Goal: Information Seeking & Learning: Learn about a topic

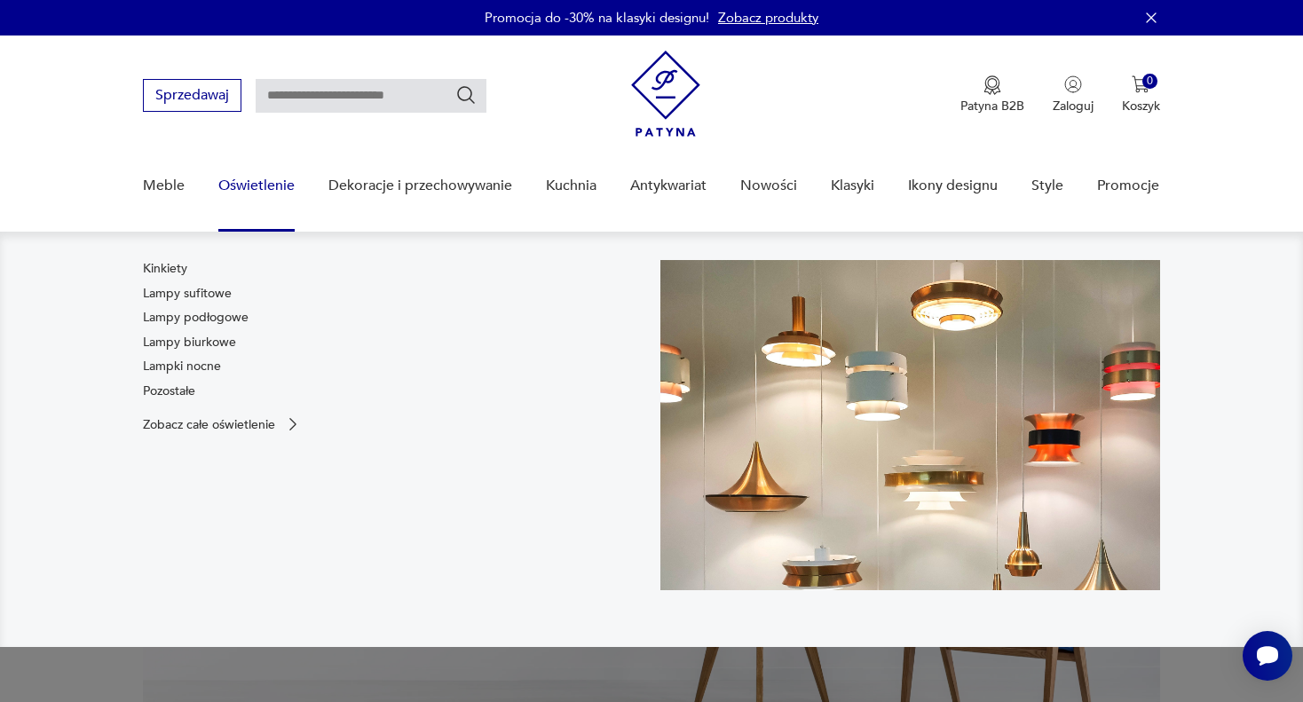
click at [265, 188] on link "Oświetlenie" at bounding box center [256, 186] width 76 height 68
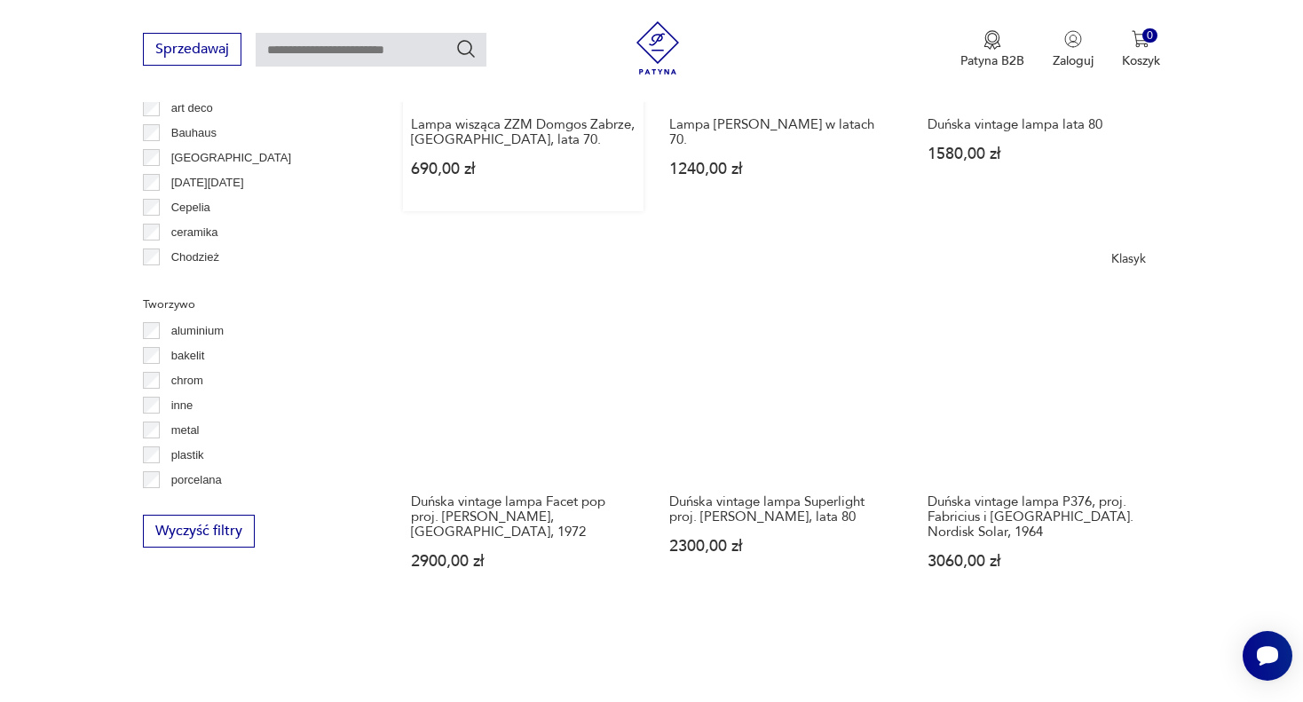
scroll to position [1445, 0]
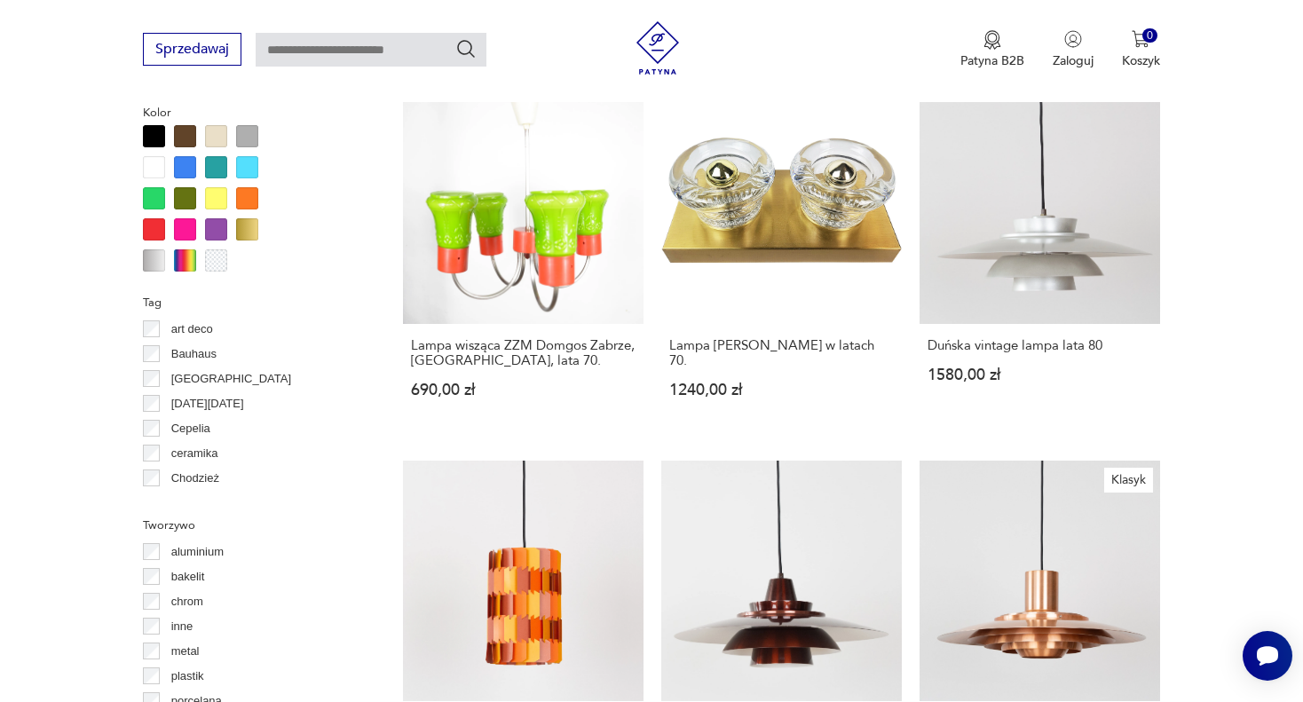
click at [370, 55] on input "text" at bounding box center [371, 50] width 231 height 34
type input "*****"
click at [464, 43] on icon "Szukaj" at bounding box center [465, 48] width 21 height 21
type input "*****"
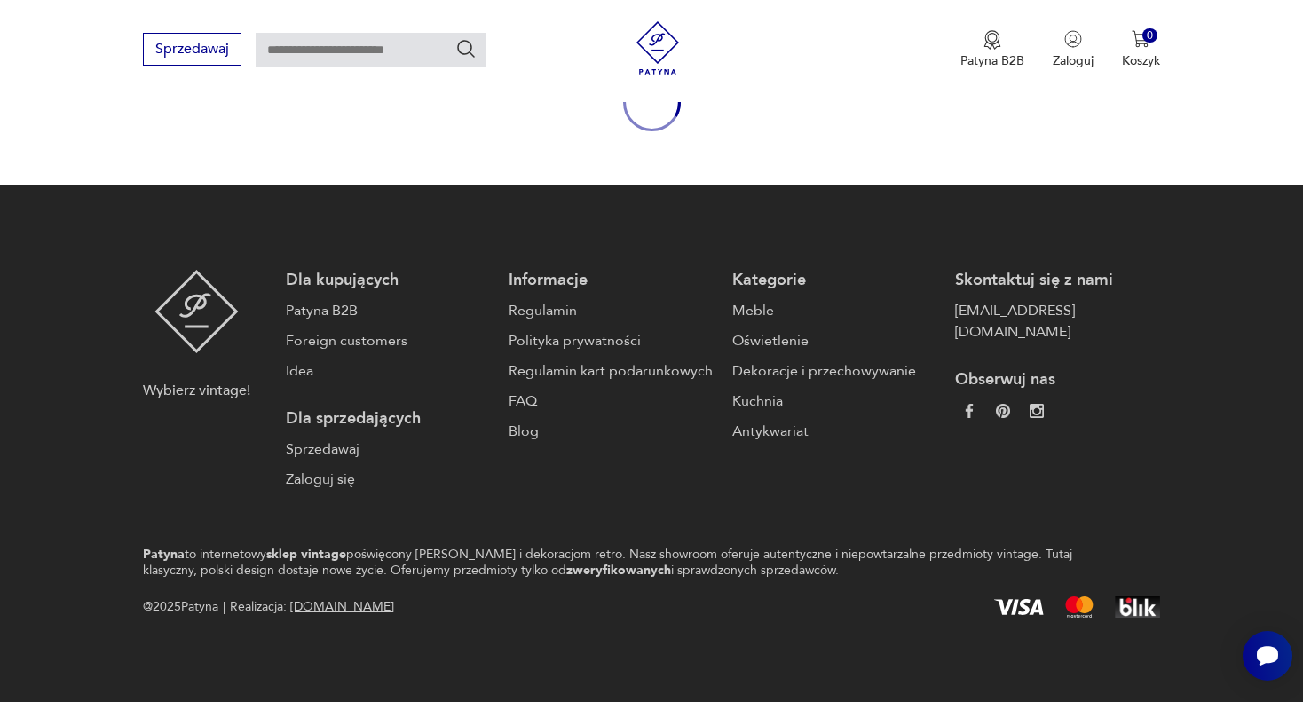
type input "*****"
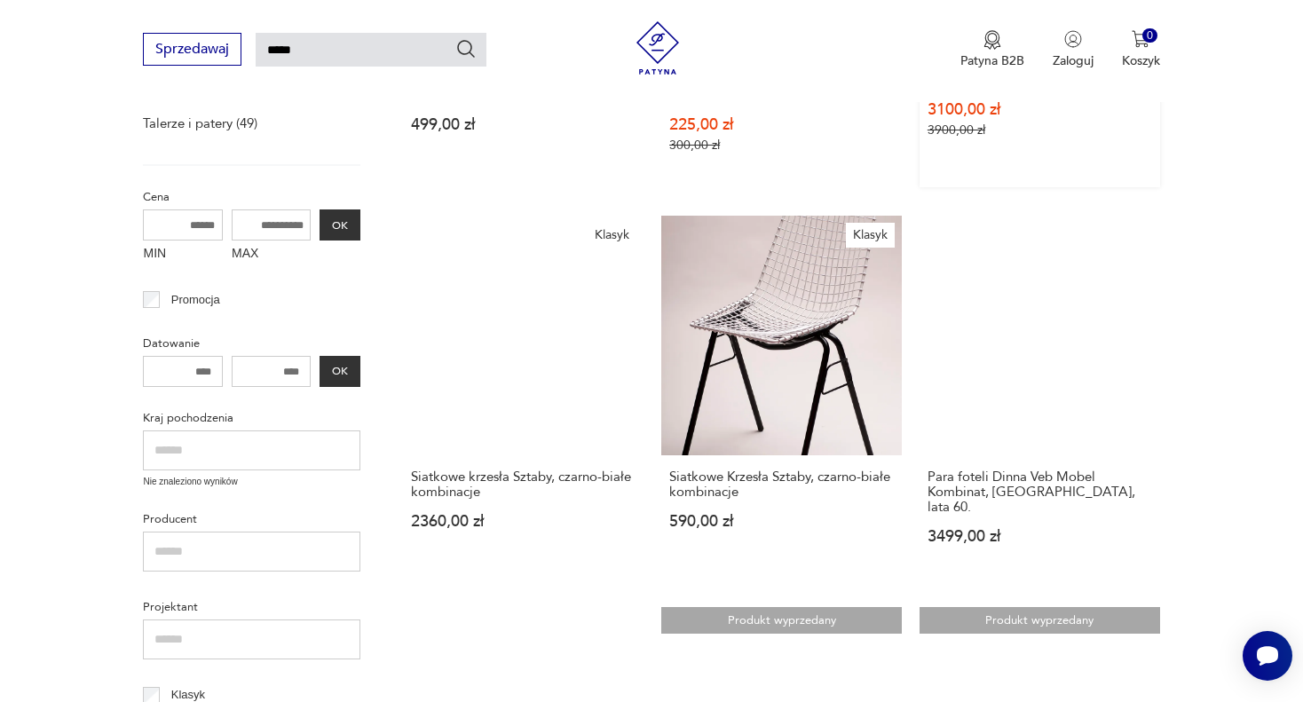
scroll to position [673, 0]
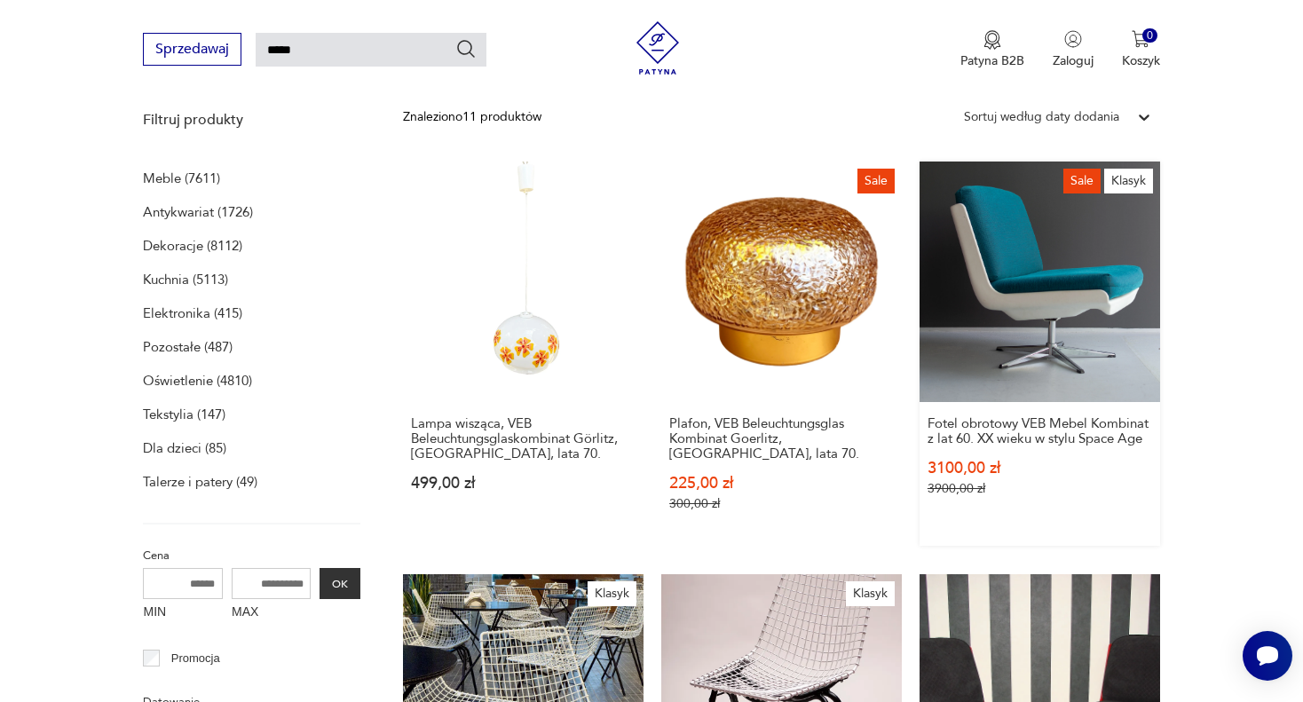
click at [1054, 266] on link "Sale Klasyk Fotel obrotowy VEB Mebel Kombinat z lat 60. XX wieku w stylu Space …" at bounding box center [1039, 353] width 240 height 384
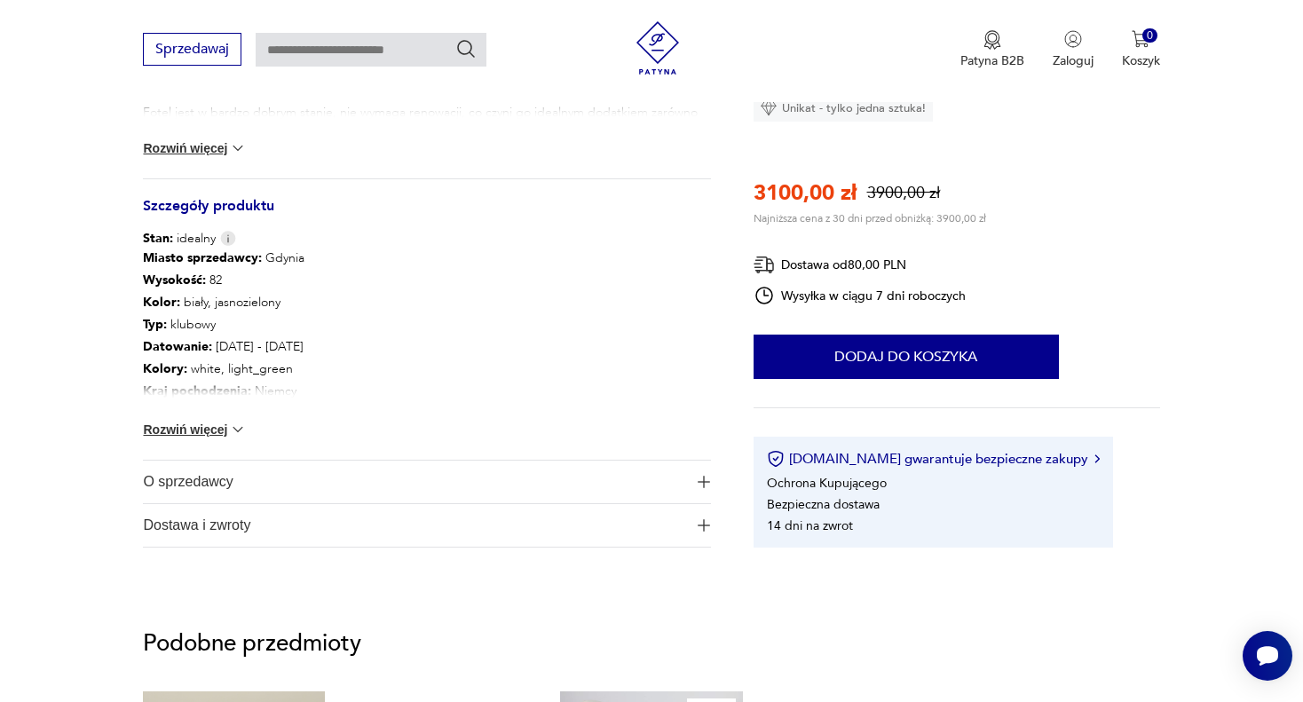
scroll to position [976, 0]
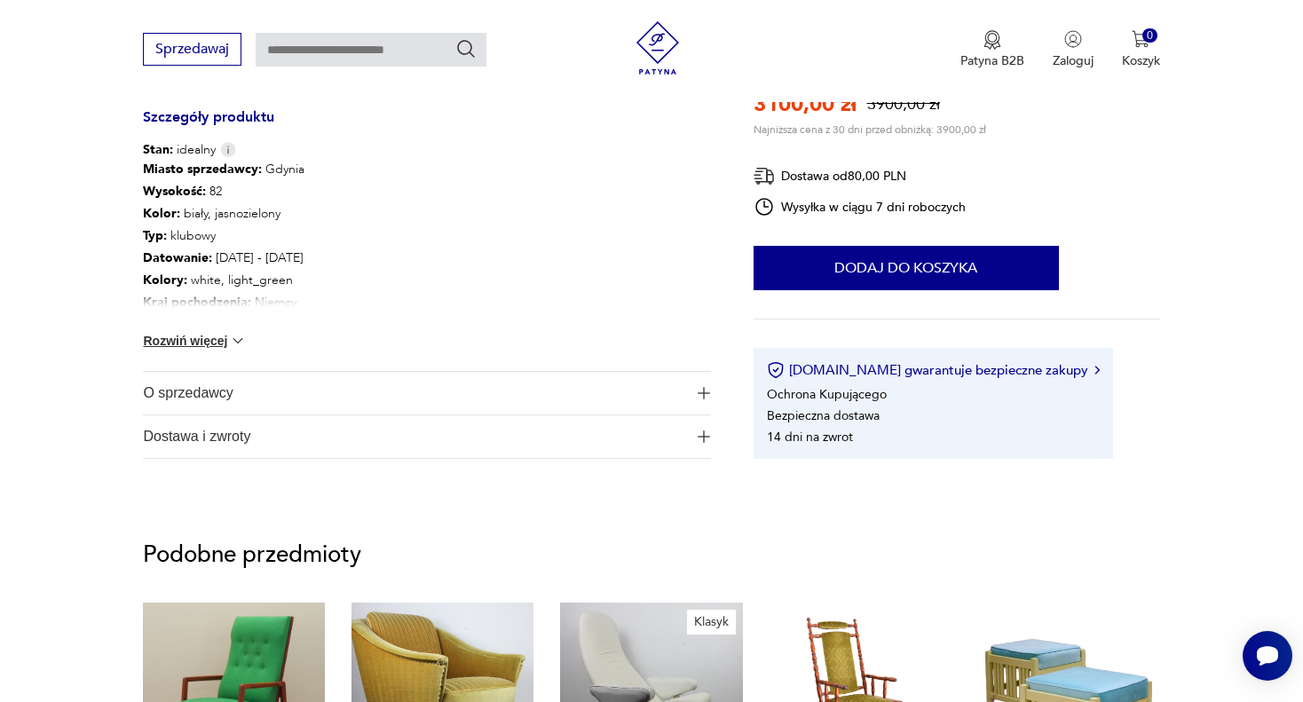
click at [705, 394] on img "button" at bounding box center [703, 393] width 12 height 12
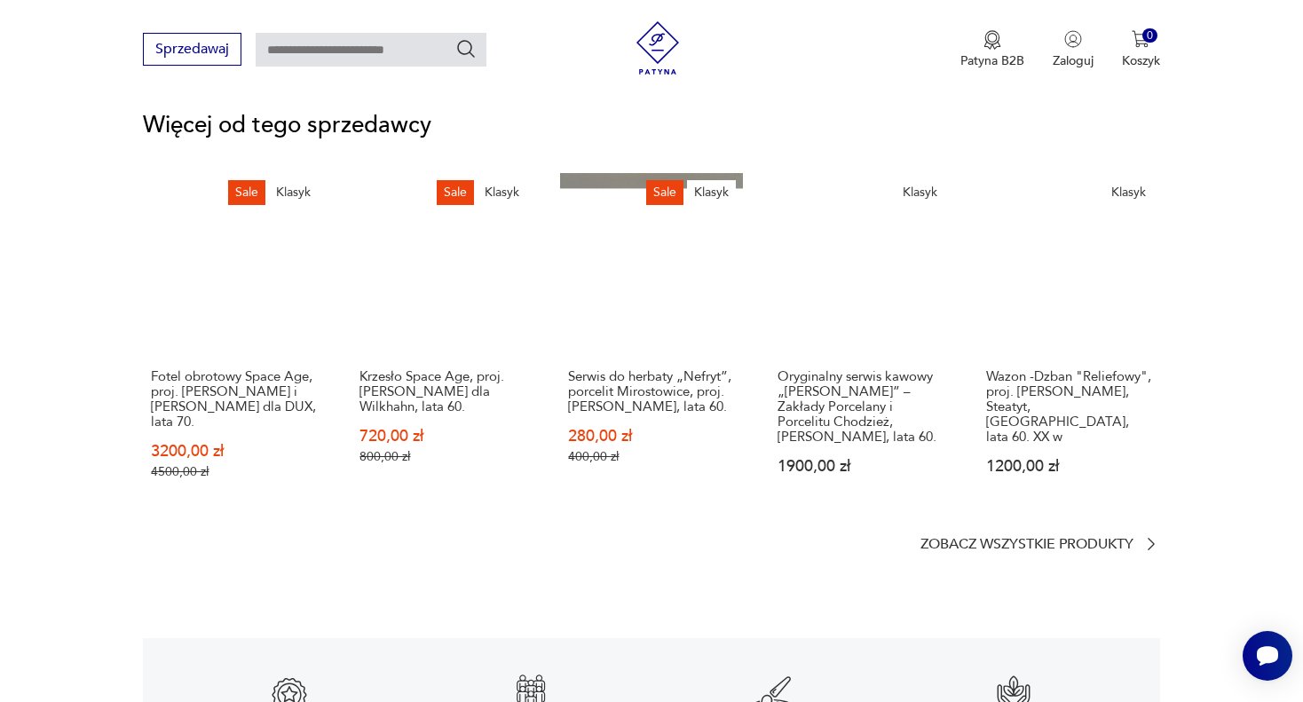
scroll to position [2573, 0]
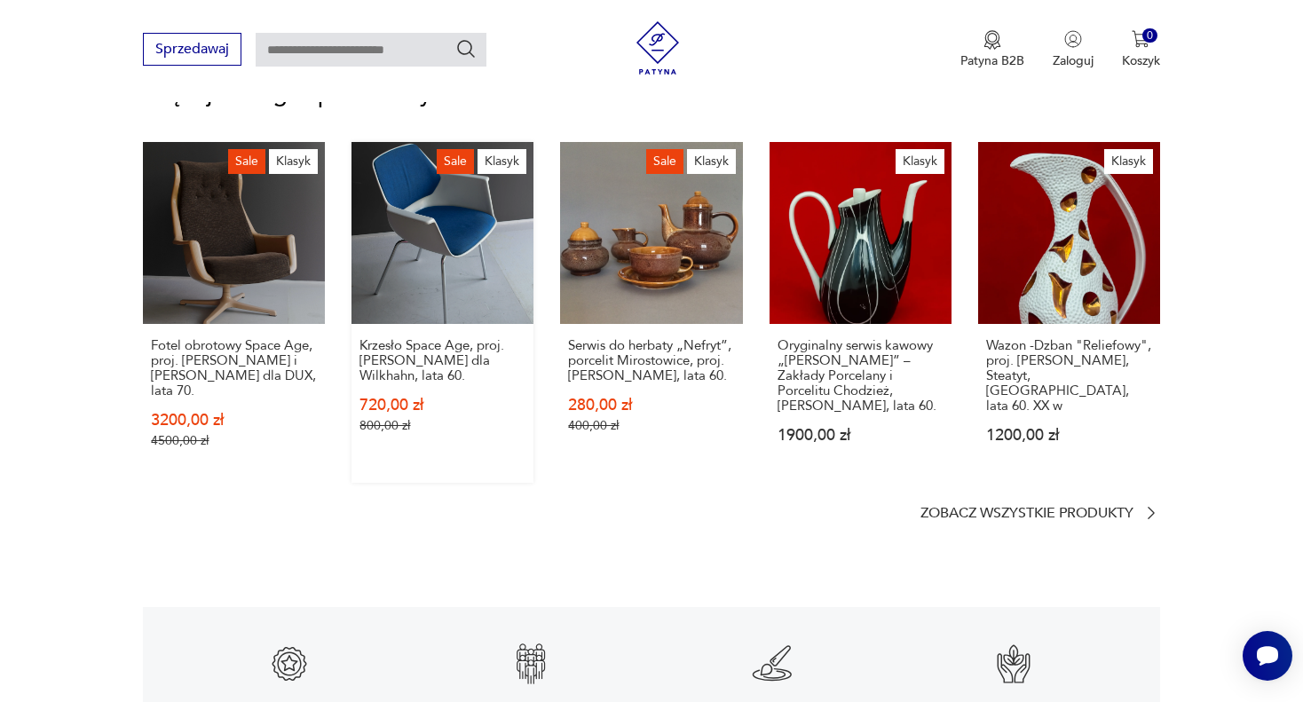
click at [463, 277] on link "Sale Klasyk Krzesło Space Age, proj. [PERSON_NAME] dla Wilkhahn, lata 60. 720,0…" at bounding box center [442, 312] width 182 height 341
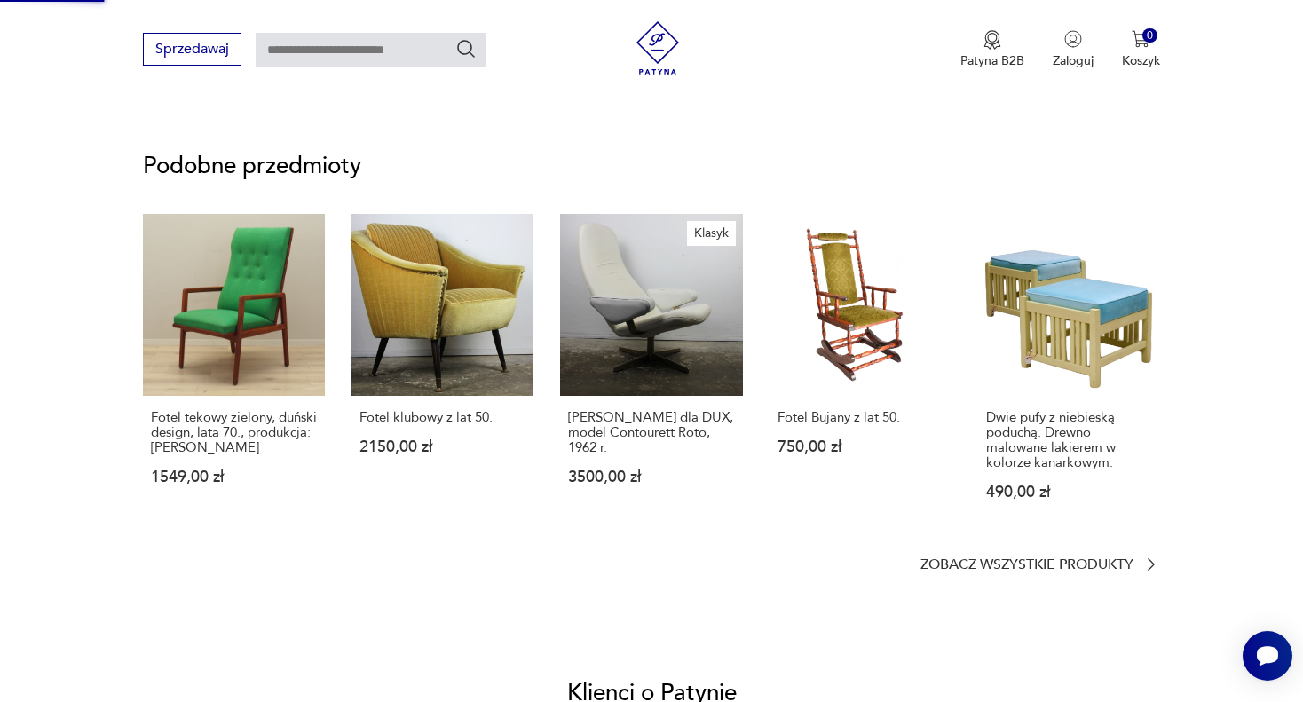
scroll to position [778, 0]
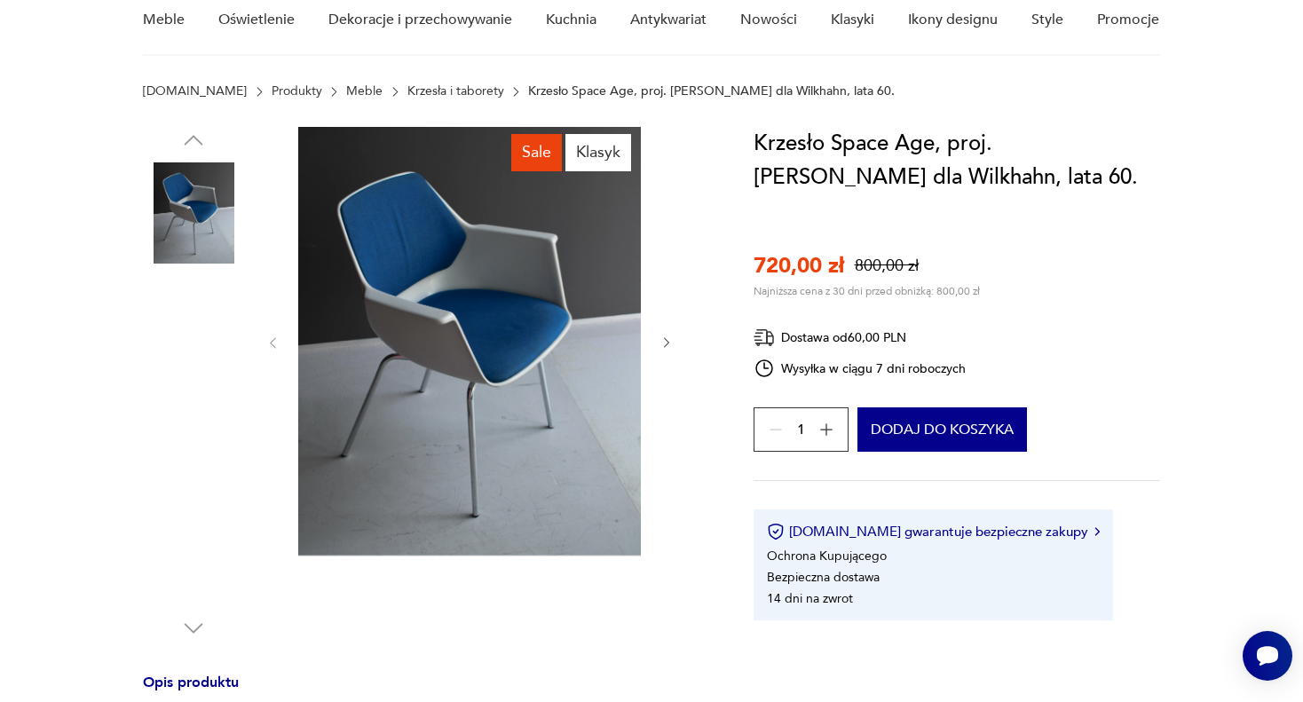
scroll to position [177, 0]
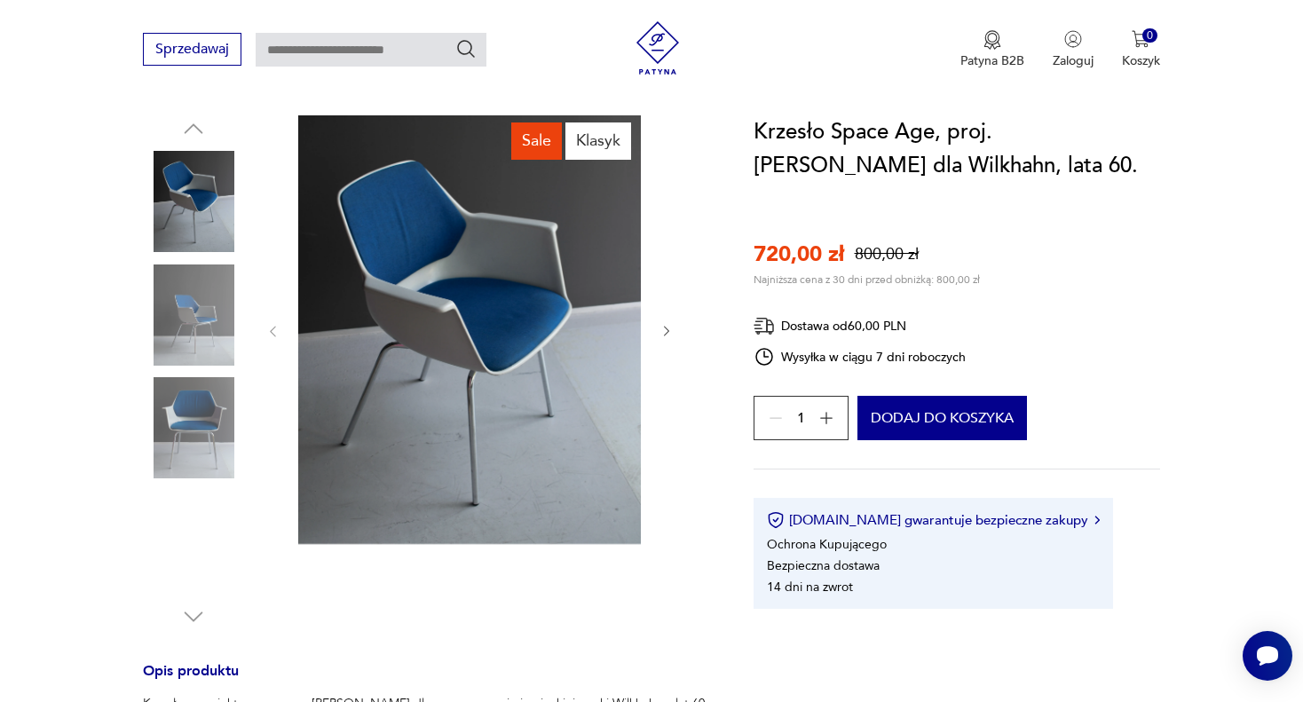
click at [666, 330] on icon "button" at bounding box center [666, 331] width 15 height 15
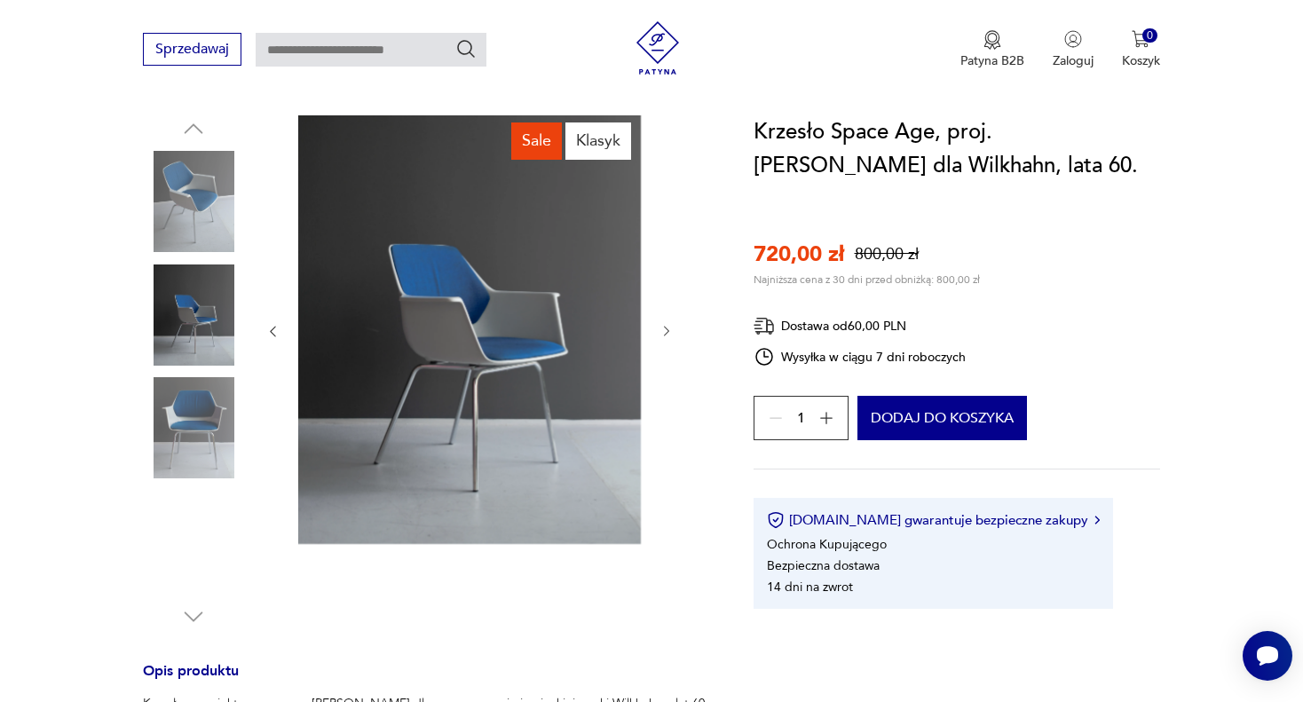
click at [666, 330] on icon "button" at bounding box center [666, 331] width 15 height 15
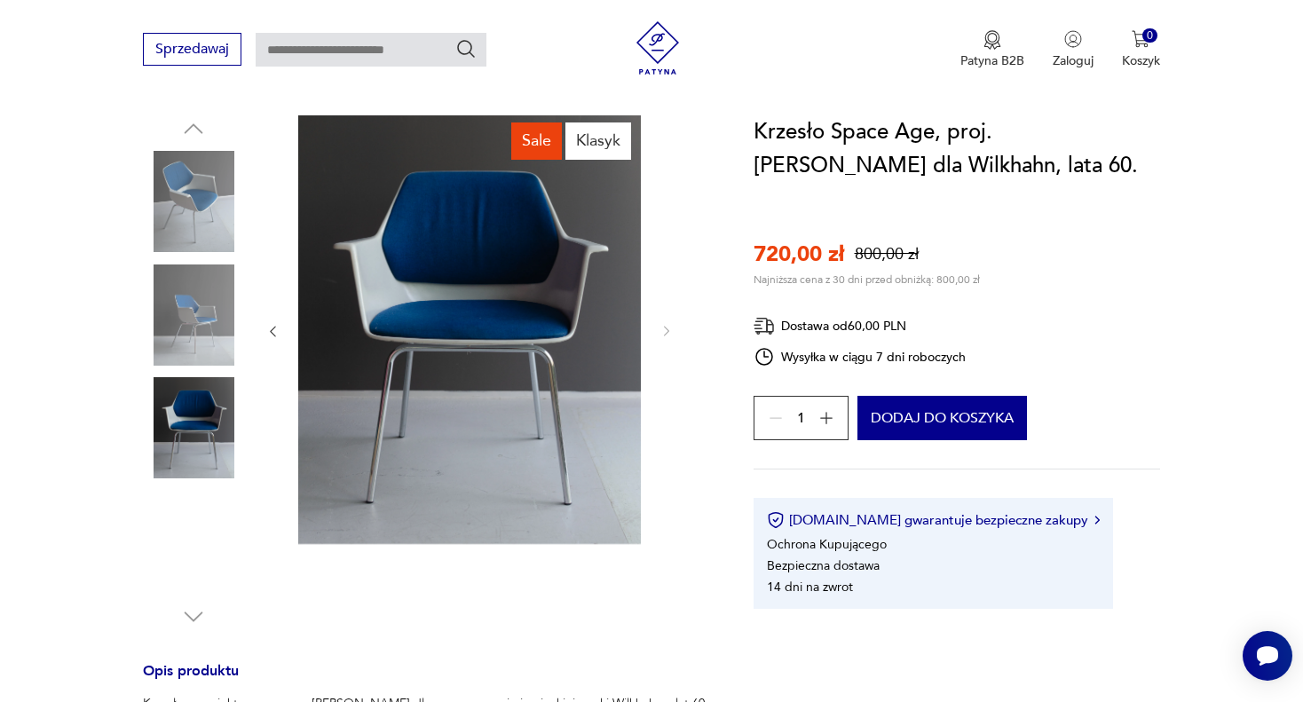
click at [199, 414] on img at bounding box center [193, 427] width 101 height 101
click at [216, 332] on img at bounding box center [193, 314] width 101 height 101
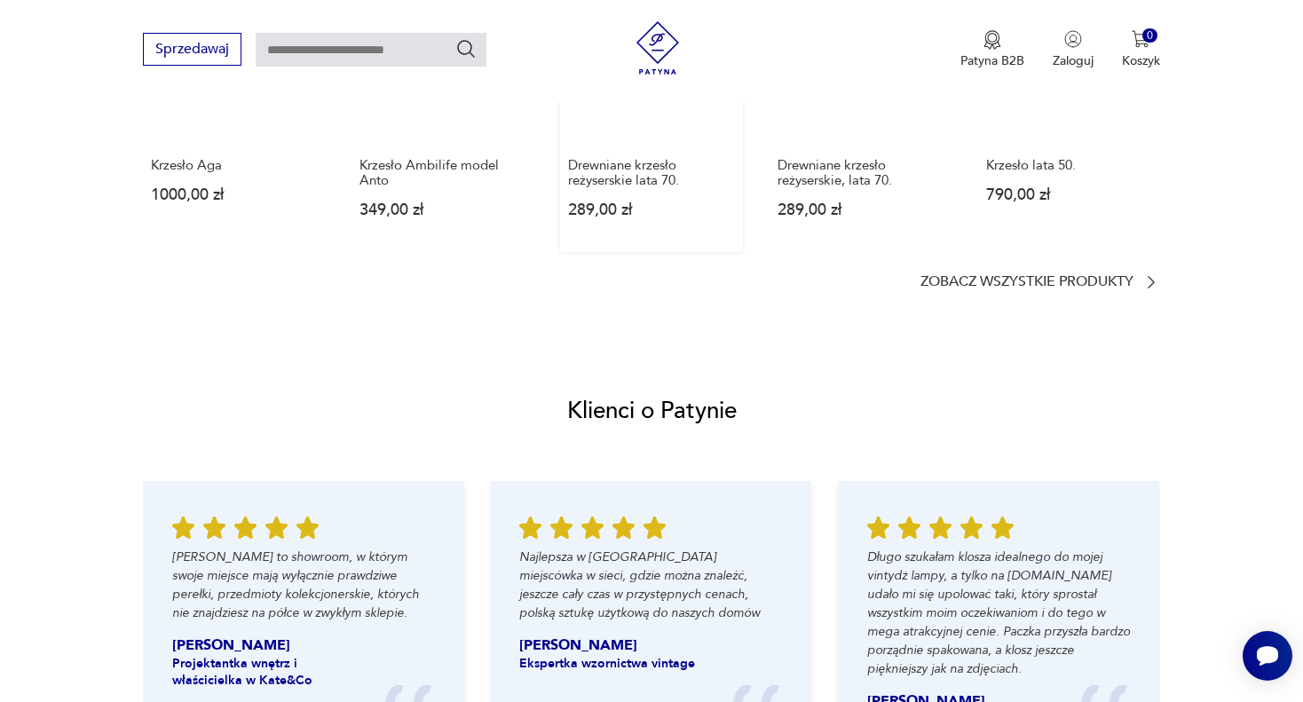
scroll to position [1065, 0]
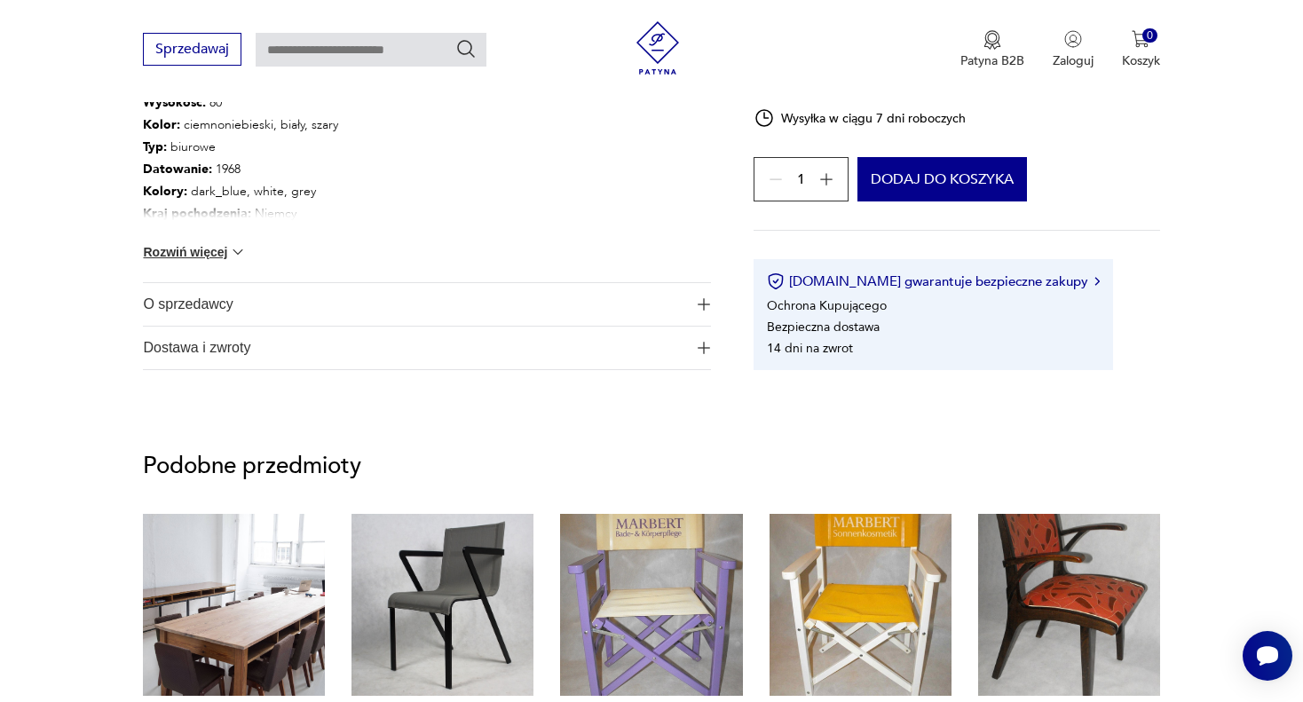
click at [348, 54] on input "text" at bounding box center [371, 50] width 231 height 34
type input "*****"
click at [463, 47] on icon "Szukaj" at bounding box center [465, 48] width 21 height 21
type input "*****"
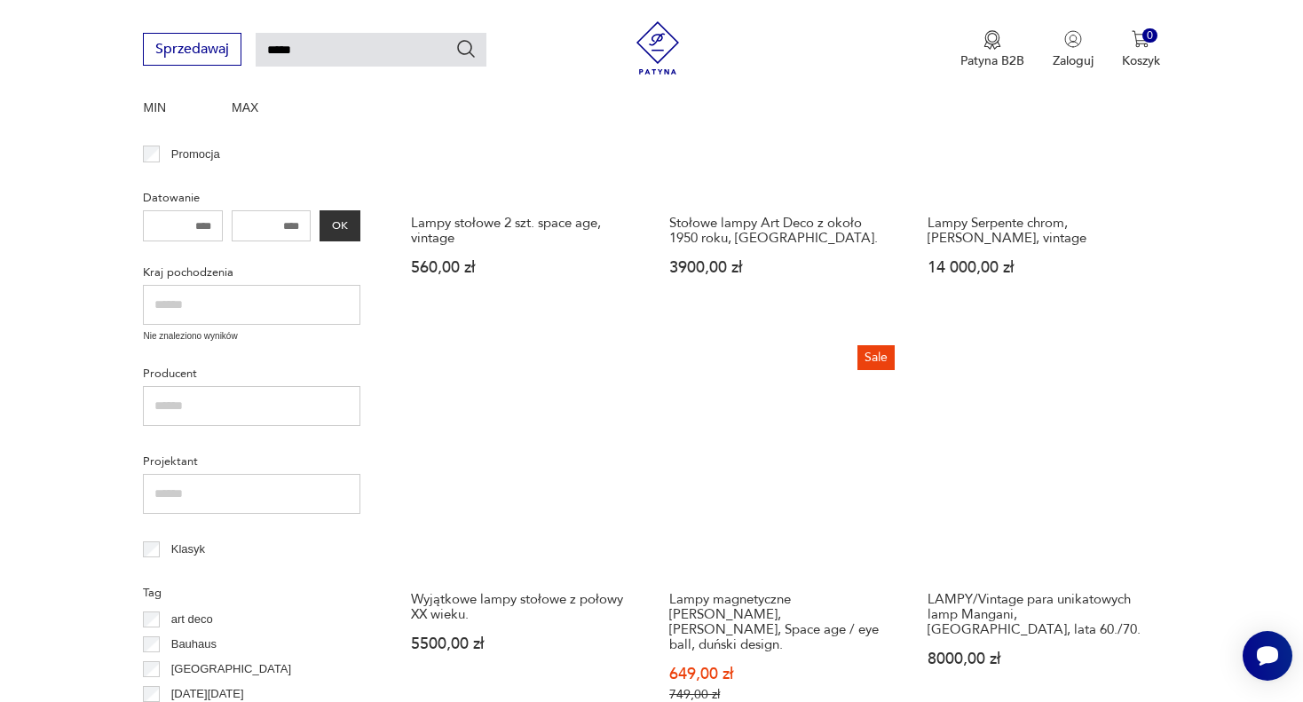
scroll to position [418, 0]
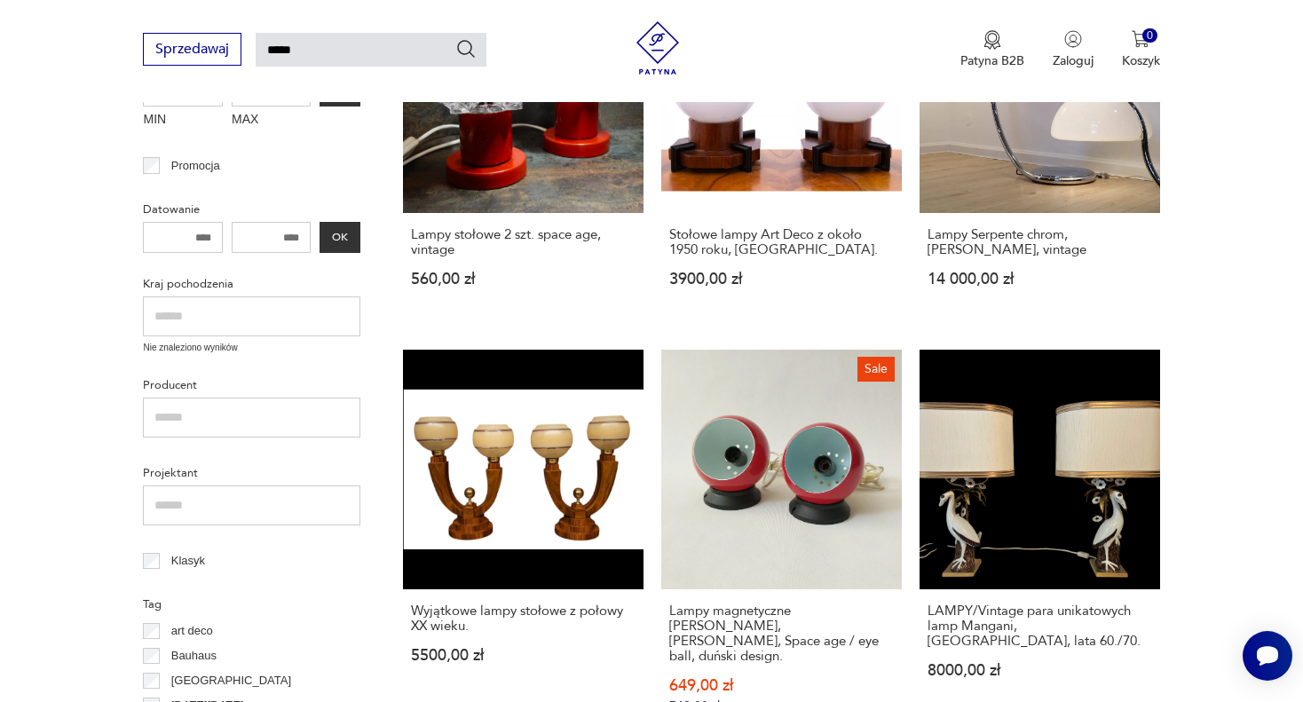
click at [219, 319] on input "text" at bounding box center [251, 316] width 217 height 40
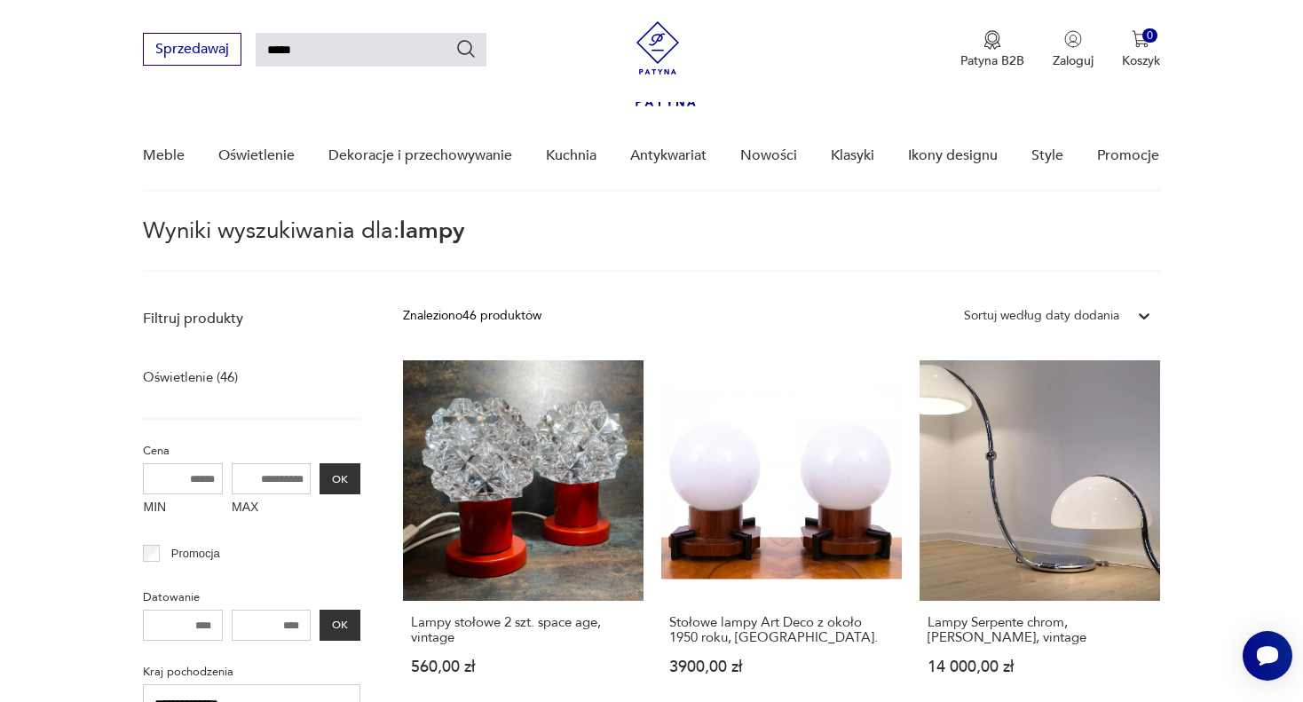
scroll to position [0, 0]
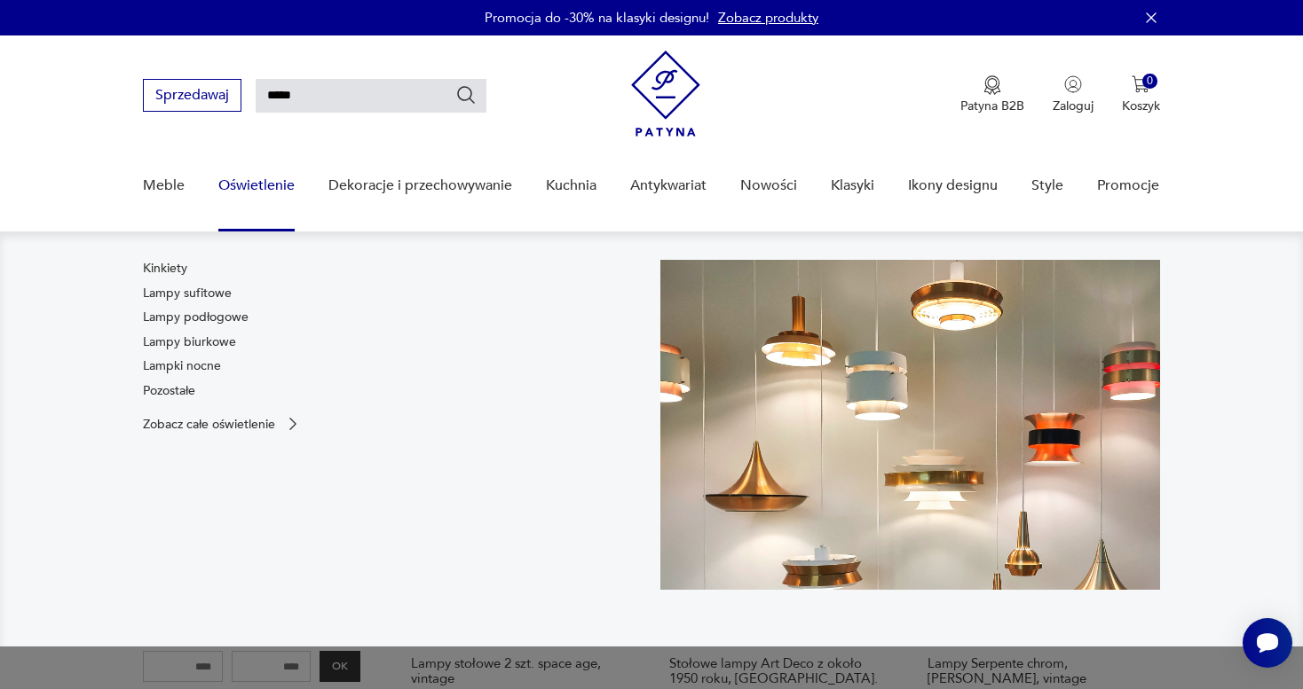
type input "**********"
click at [257, 184] on link "Oświetlenie" at bounding box center [256, 186] width 76 height 68
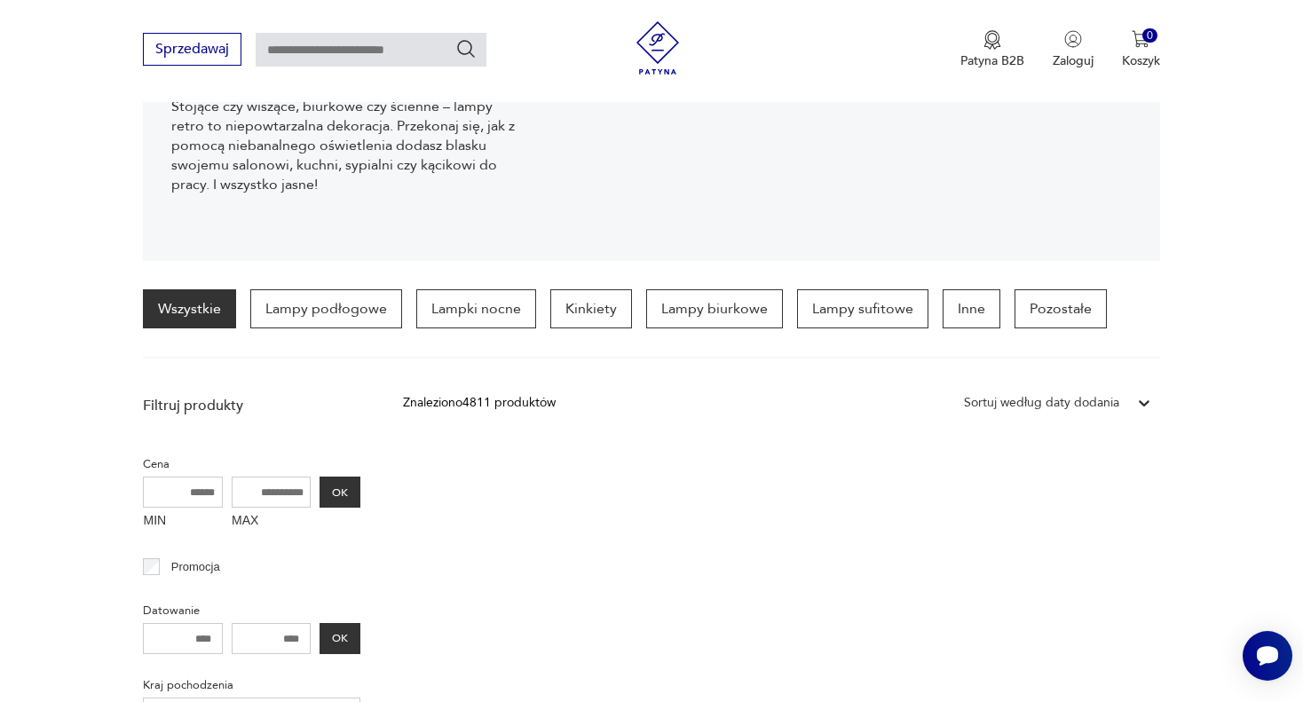
scroll to position [300, 0]
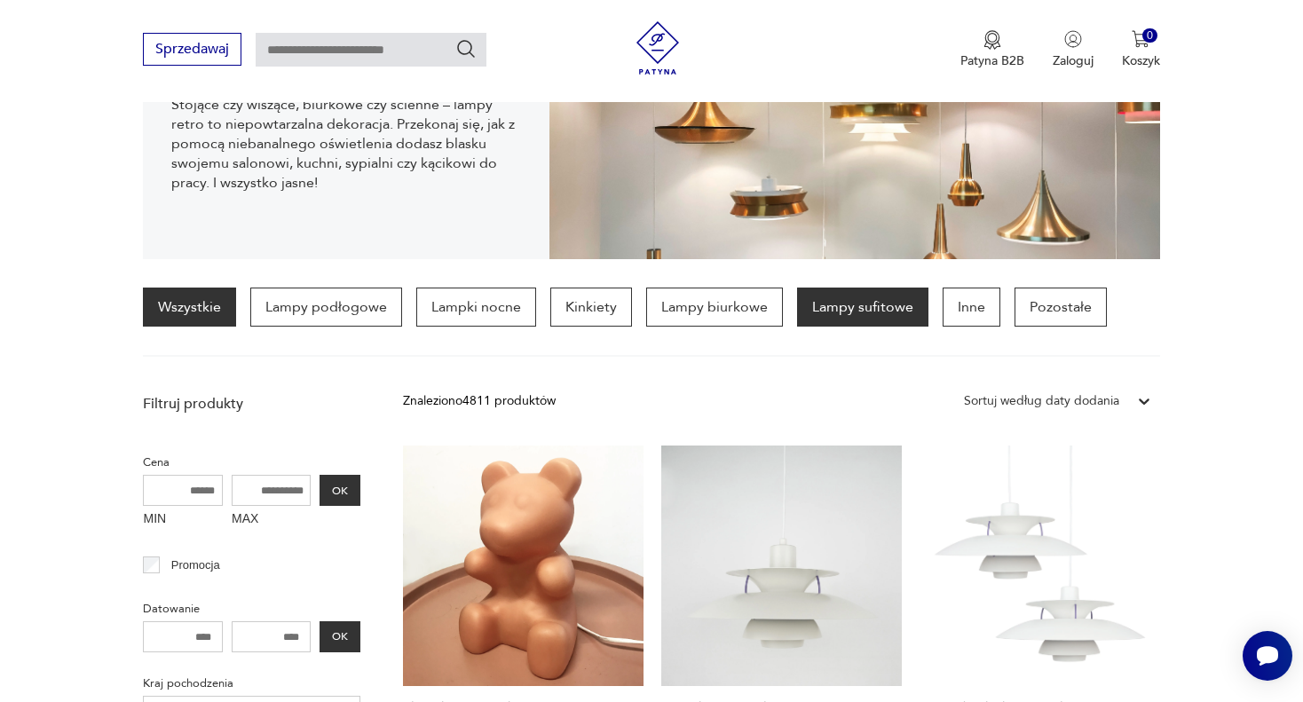
click at [850, 308] on p "Lampy sufitowe" at bounding box center [862, 307] width 131 height 39
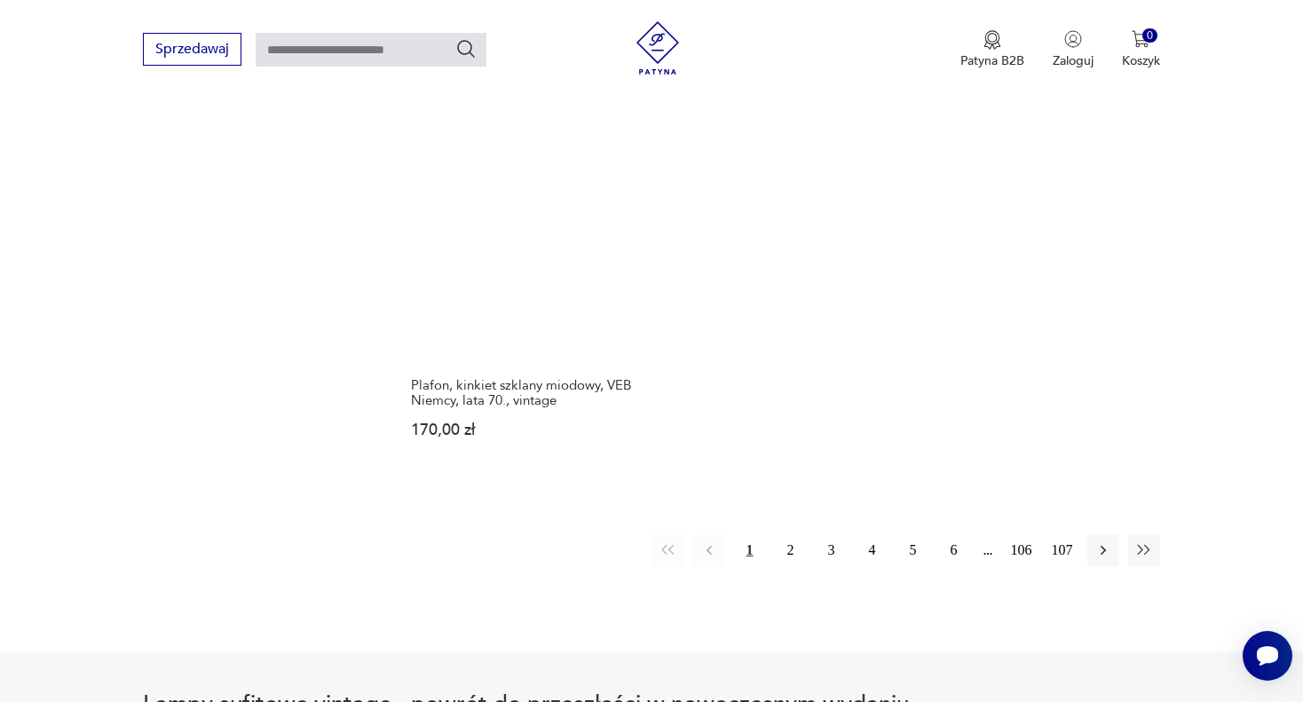
scroll to position [2724, 0]
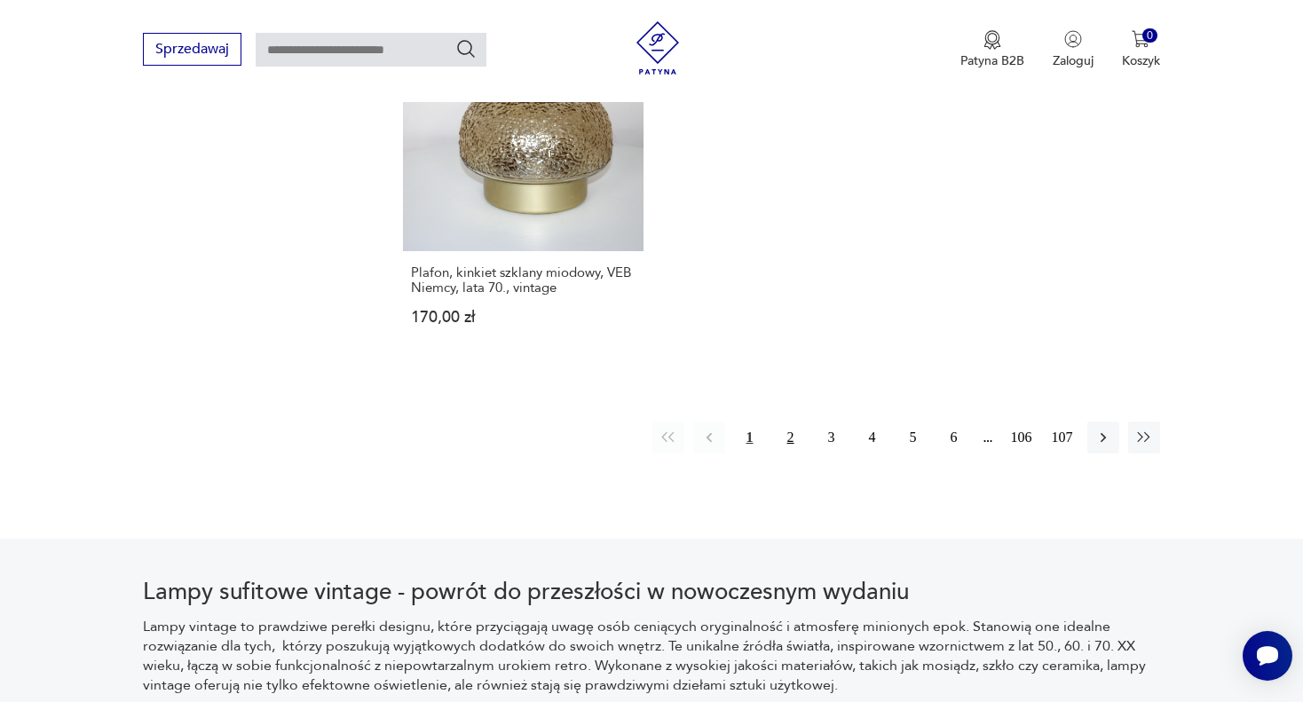
click at [786, 421] on button "2" at bounding box center [791, 437] width 32 height 32
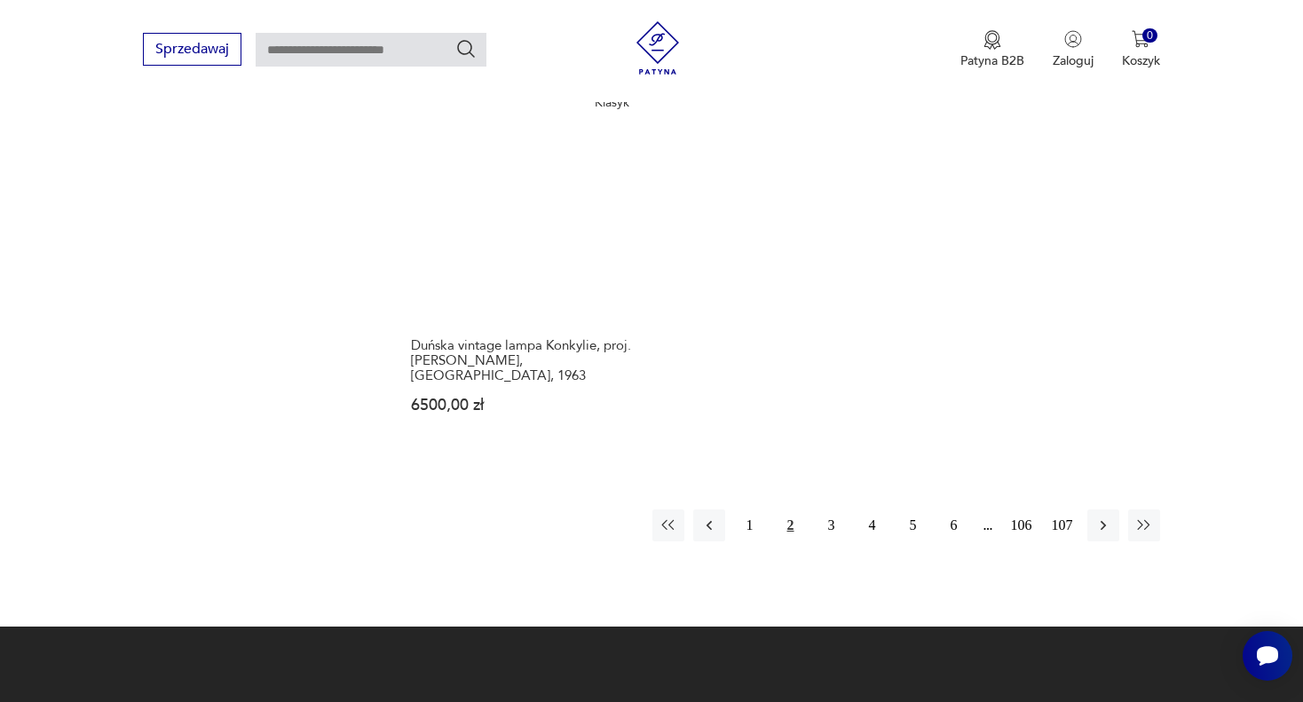
scroll to position [2724, 0]
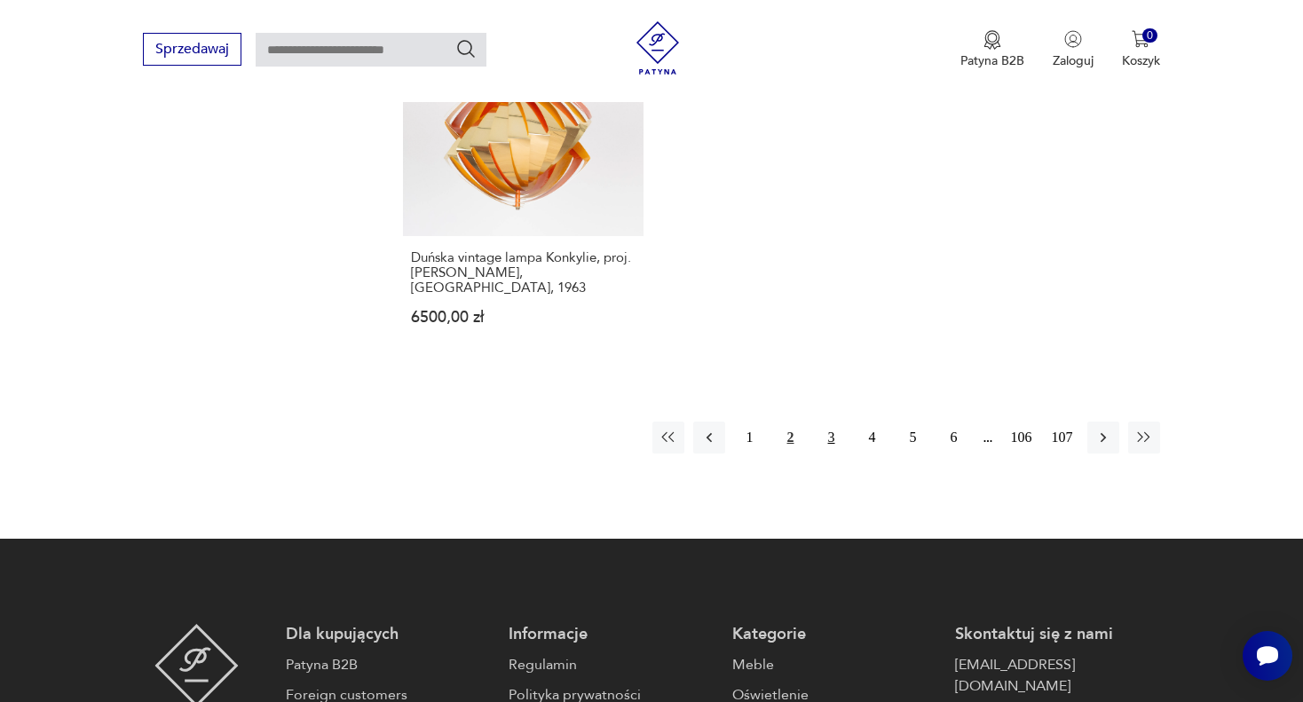
click at [841, 421] on button "3" at bounding box center [831, 437] width 32 height 32
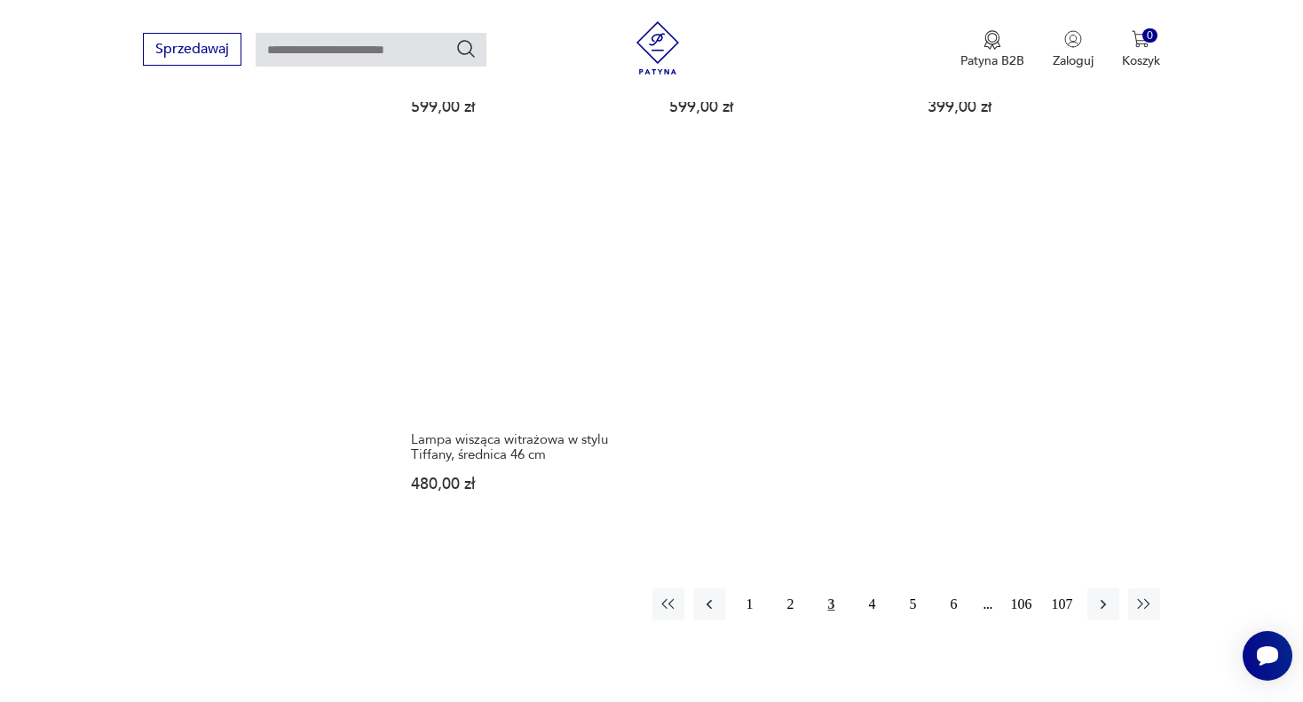
scroll to position [2813, 0]
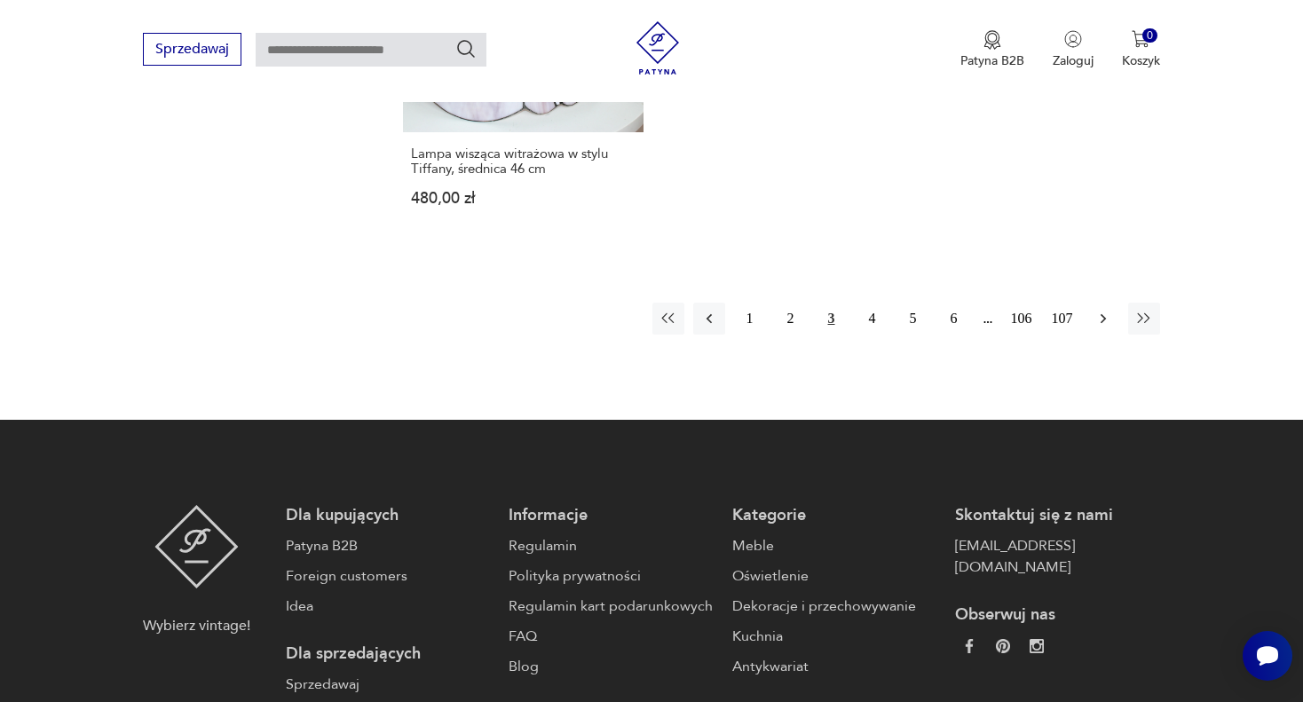
click at [1098, 310] on icon "button" at bounding box center [1103, 319] width 18 height 18
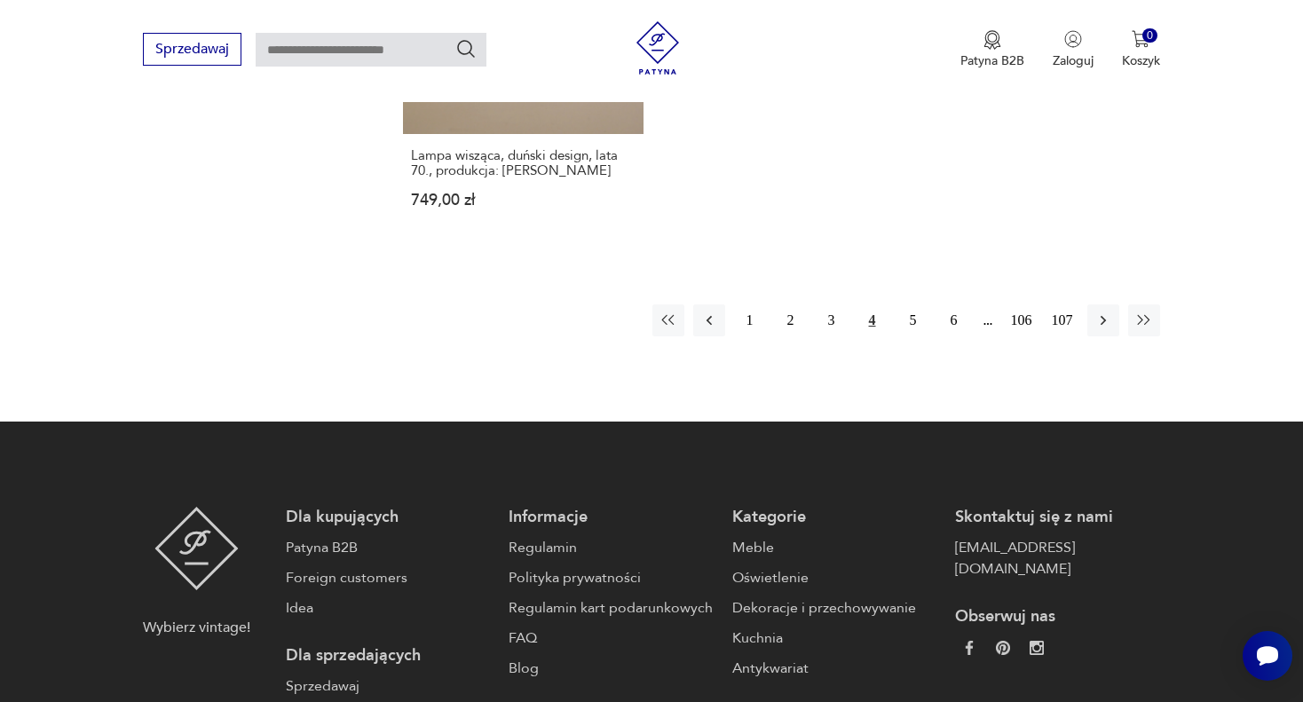
scroll to position [2813, 0]
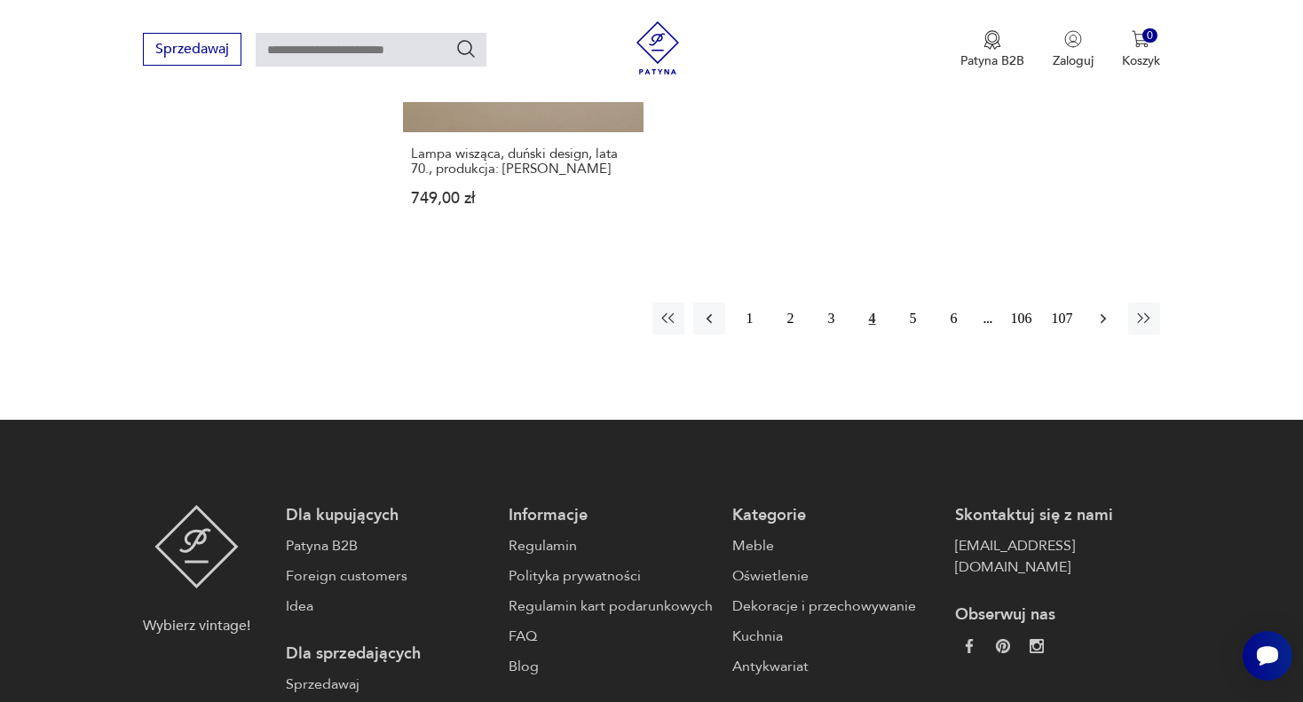
click at [1097, 310] on icon "button" at bounding box center [1103, 319] width 18 height 18
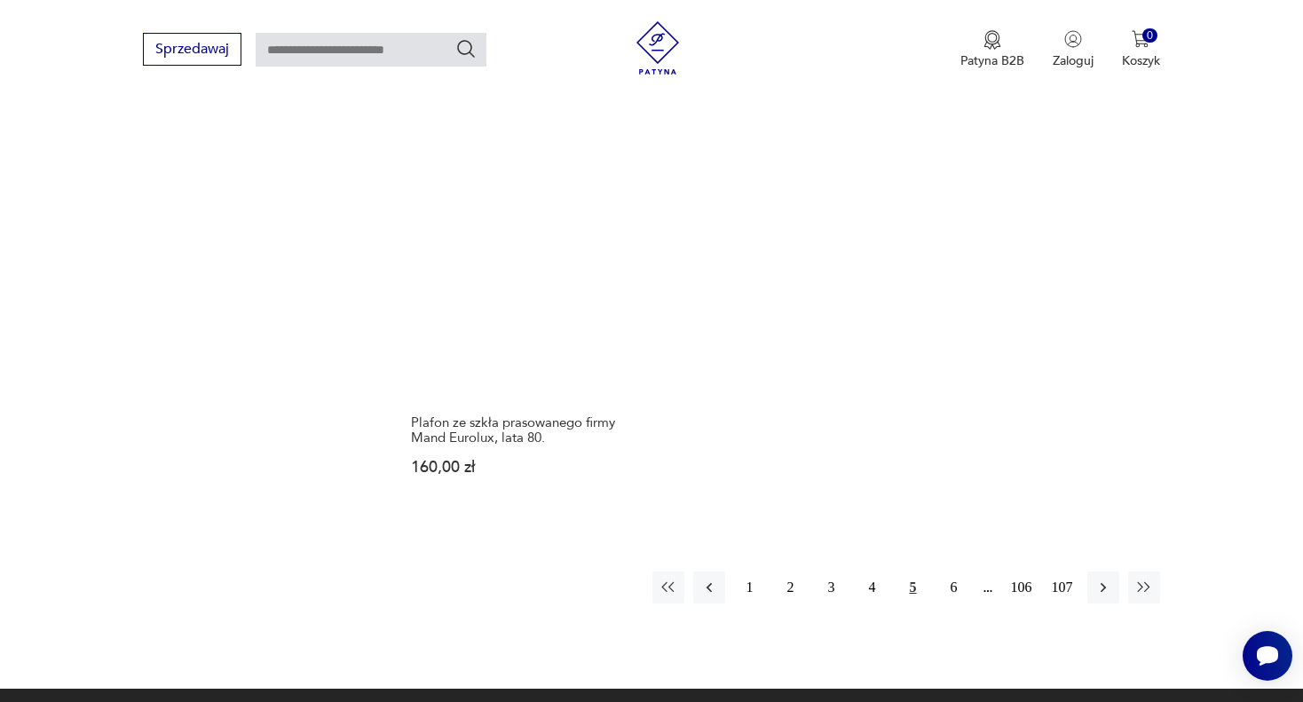
scroll to position [2547, 0]
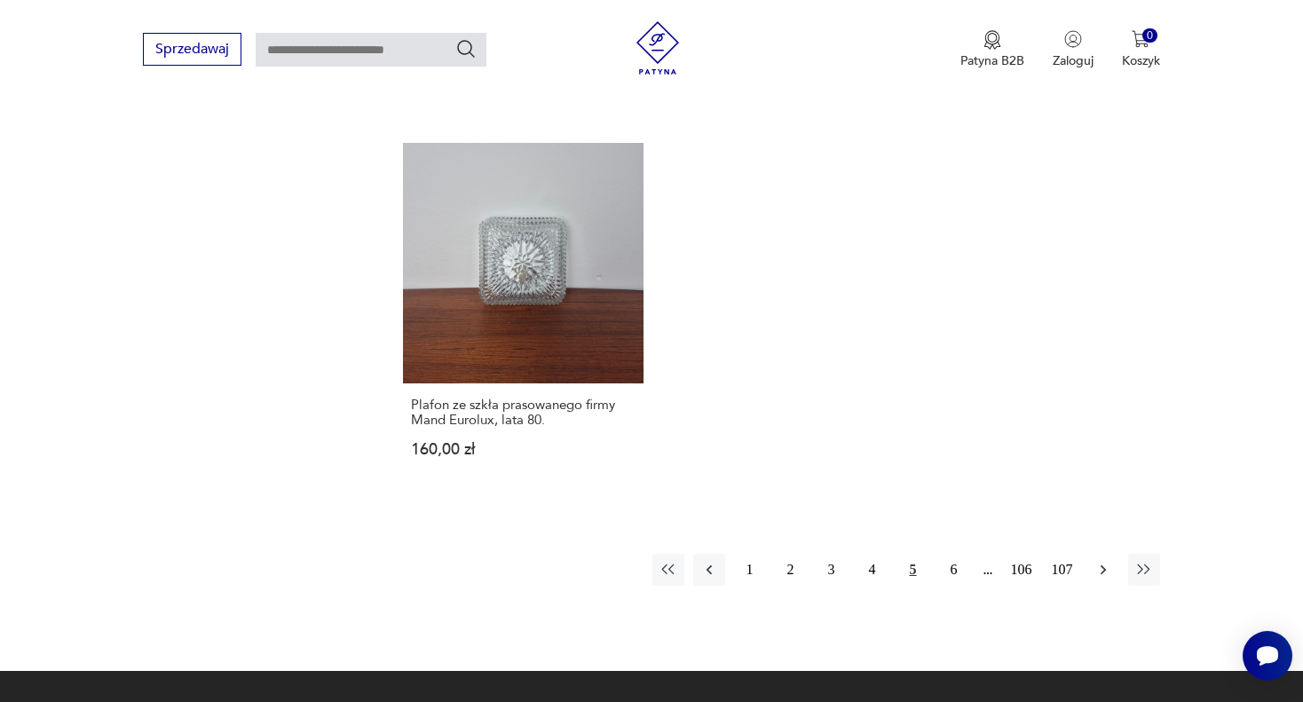
click at [1098, 561] on icon "button" at bounding box center [1103, 570] width 18 height 18
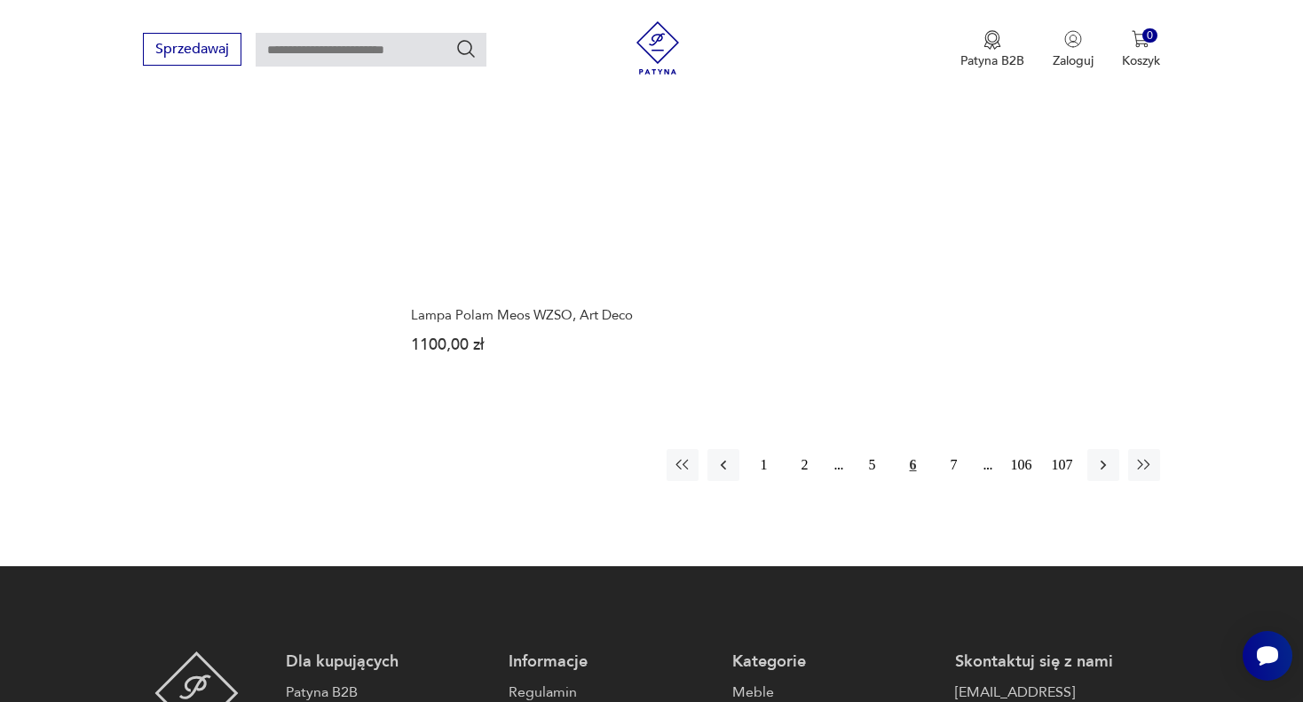
scroll to position [2724, 0]
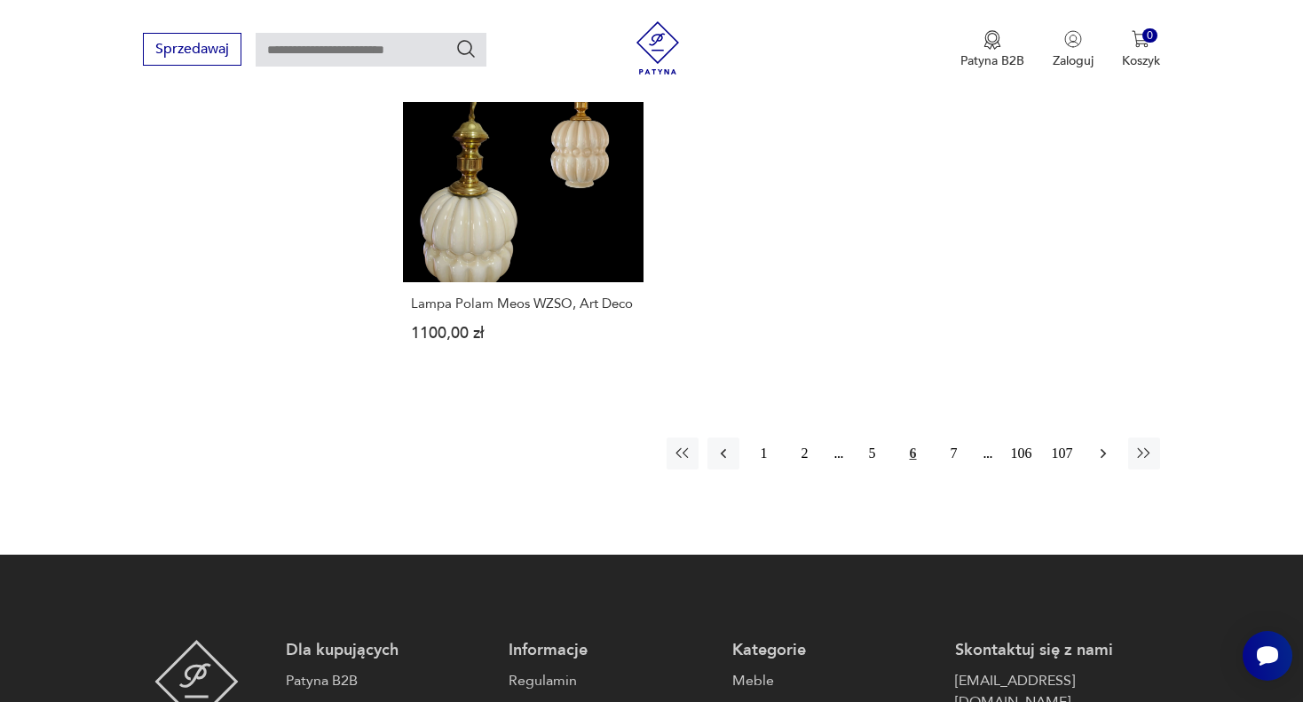
click at [1096, 445] on icon "button" at bounding box center [1103, 454] width 18 height 18
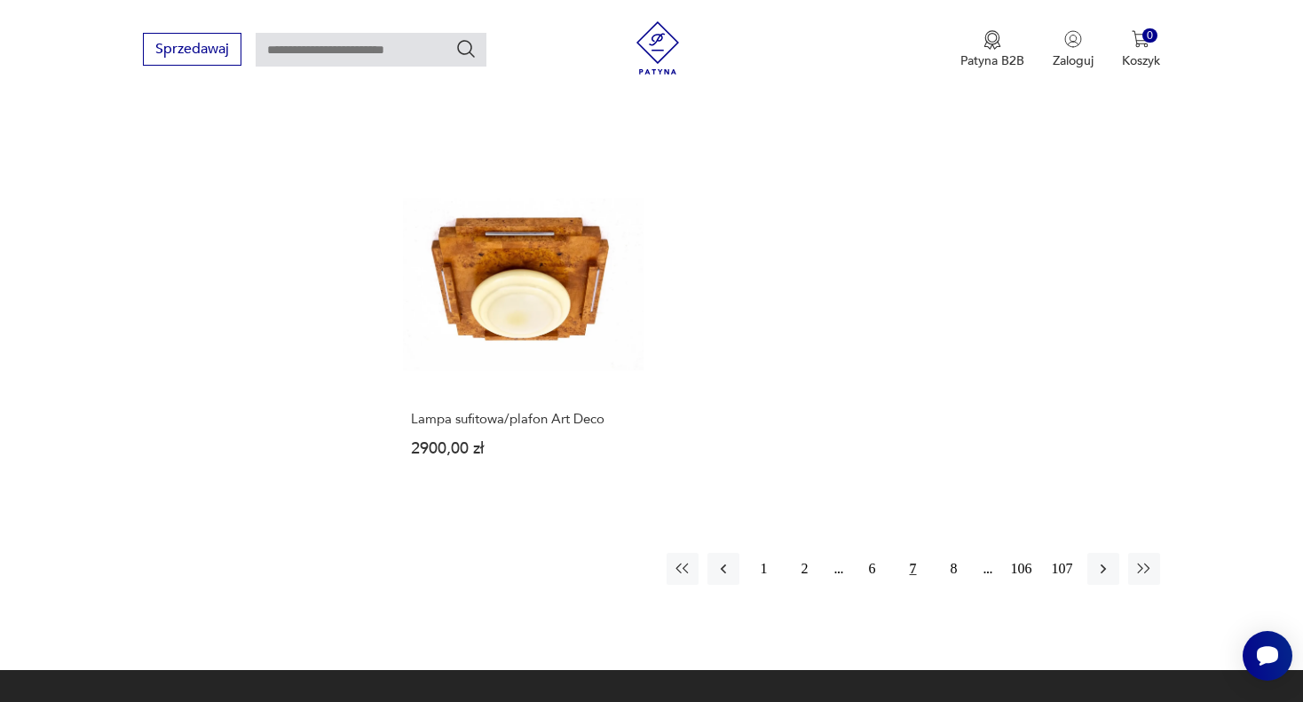
scroll to position [2547, 0]
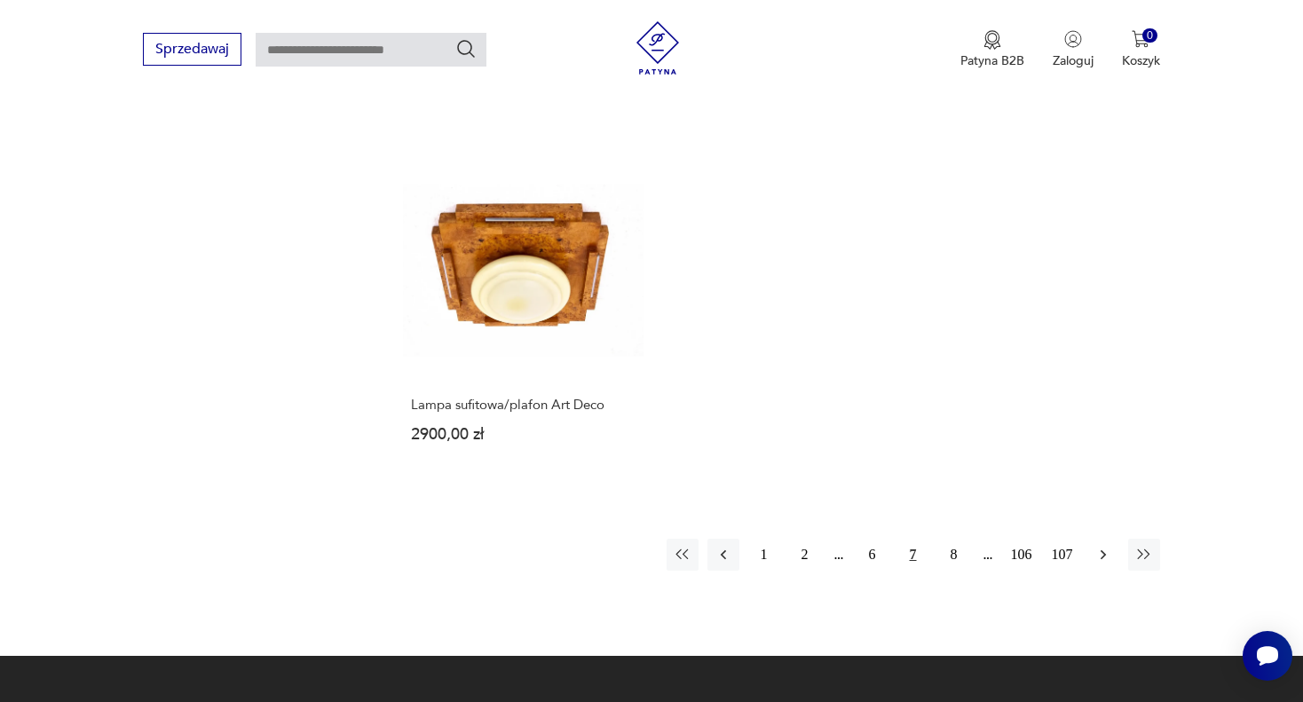
click at [1094, 546] on icon "button" at bounding box center [1103, 555] width 18 height 18
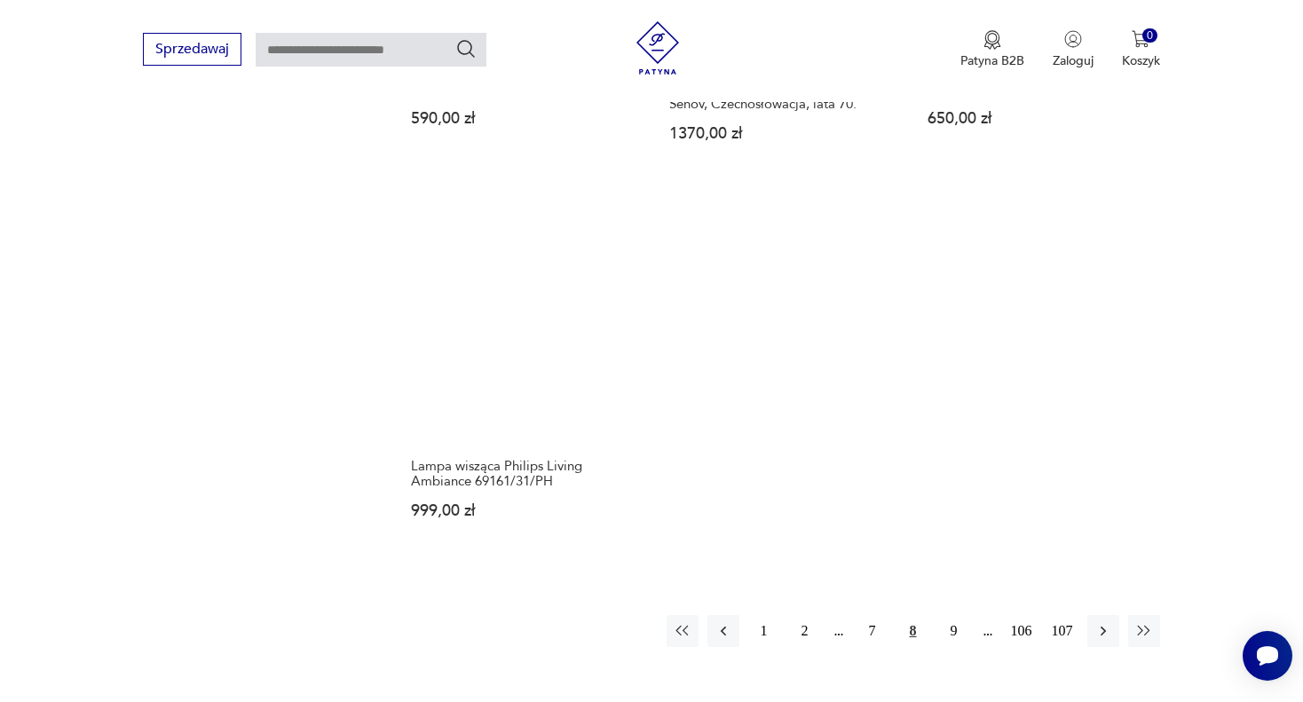
scroll to position [2458, 0]
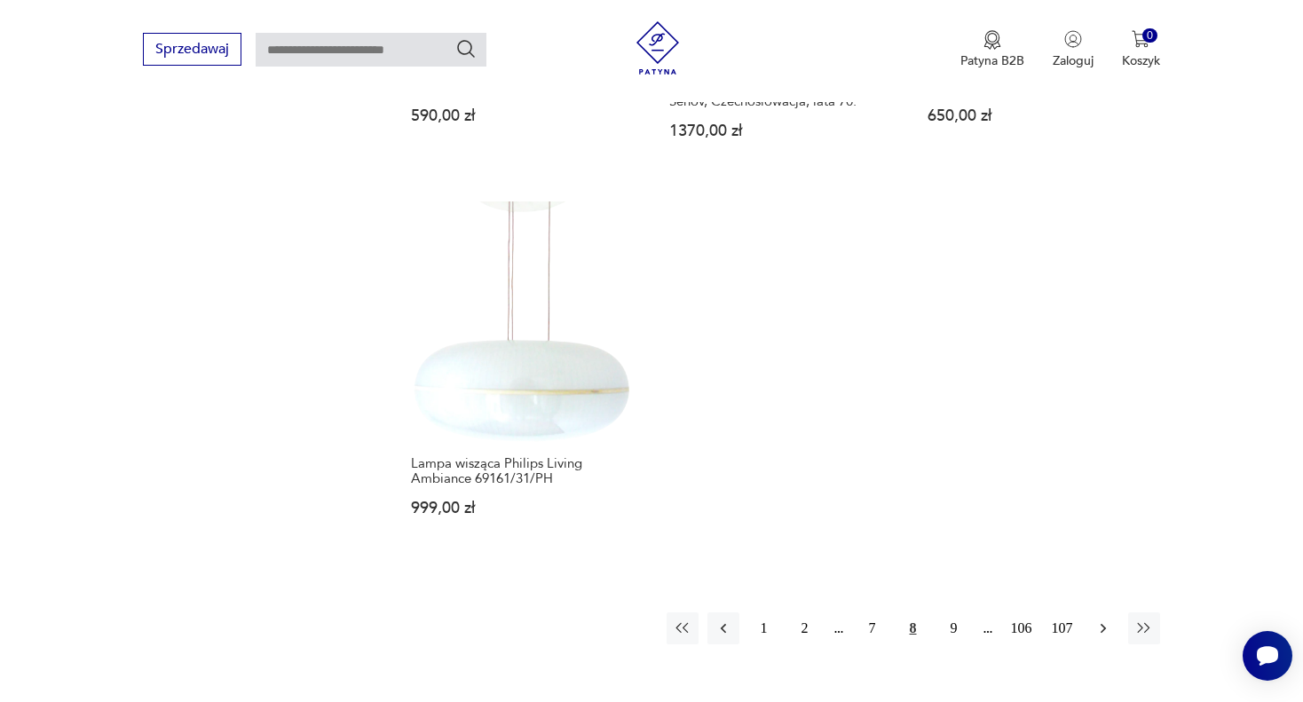
click at [1098, 619] on icon "button" at bounding box center [1103, 628] width 18 height 18
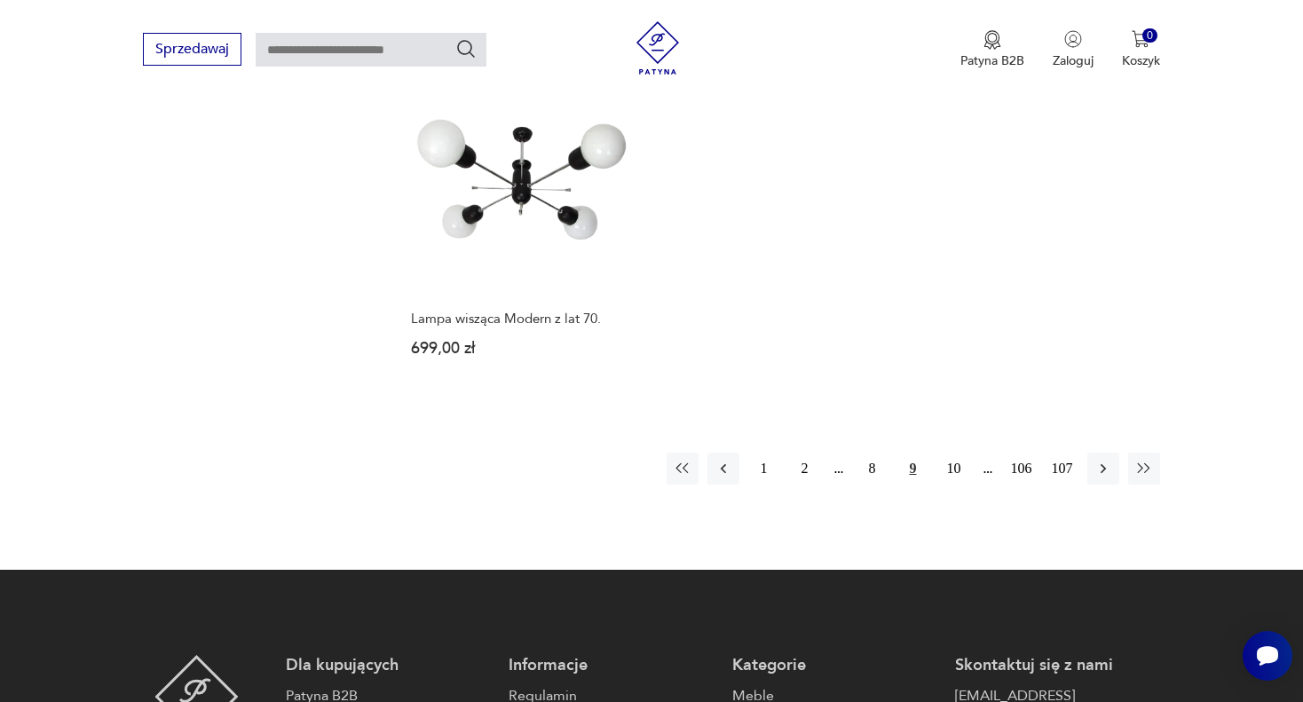
scroll to position [2724, 0]
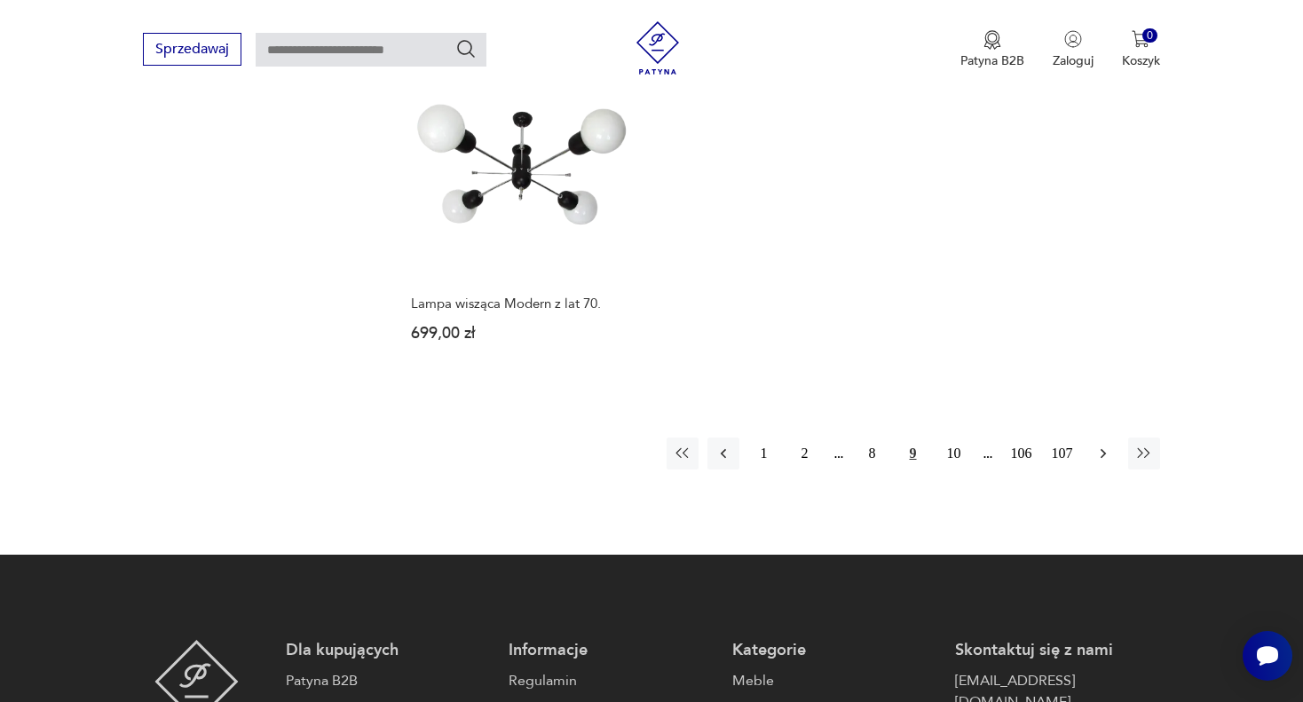
click at [1091, 437] on button "button" at bounding box center [1103, 453] width 32 height 32
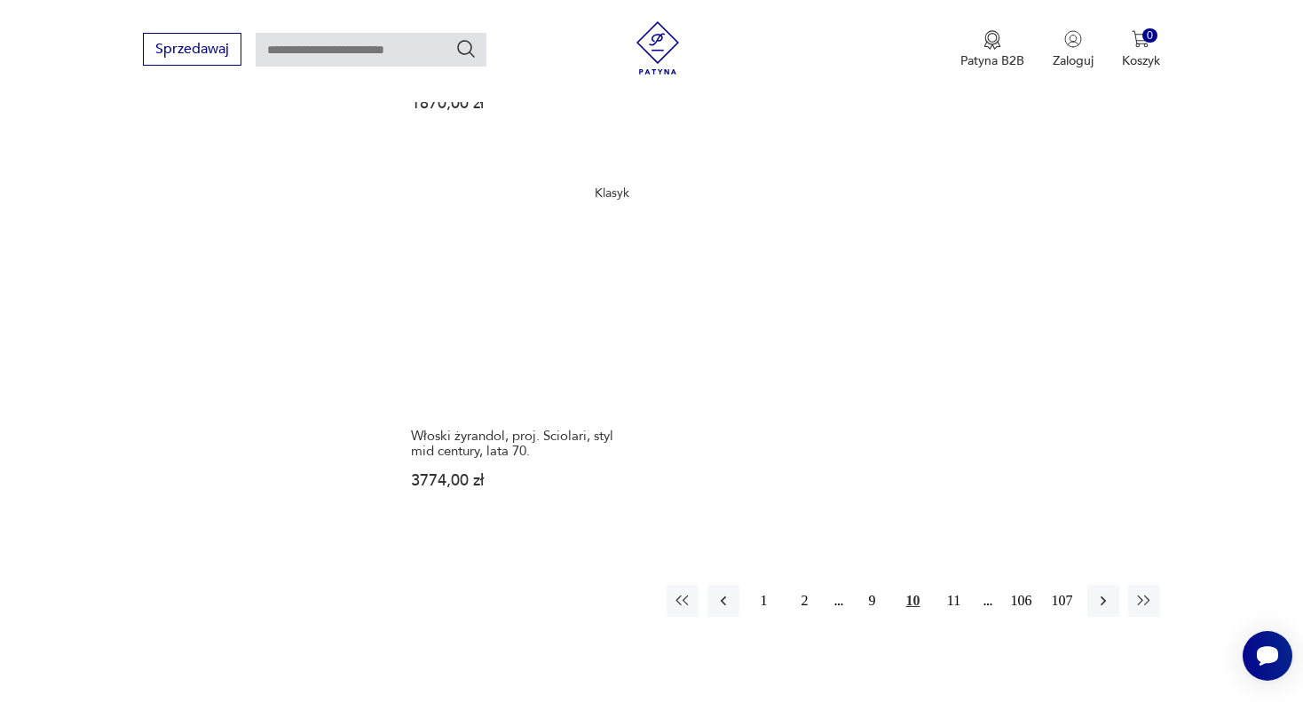
scroll to position [2547, 0]
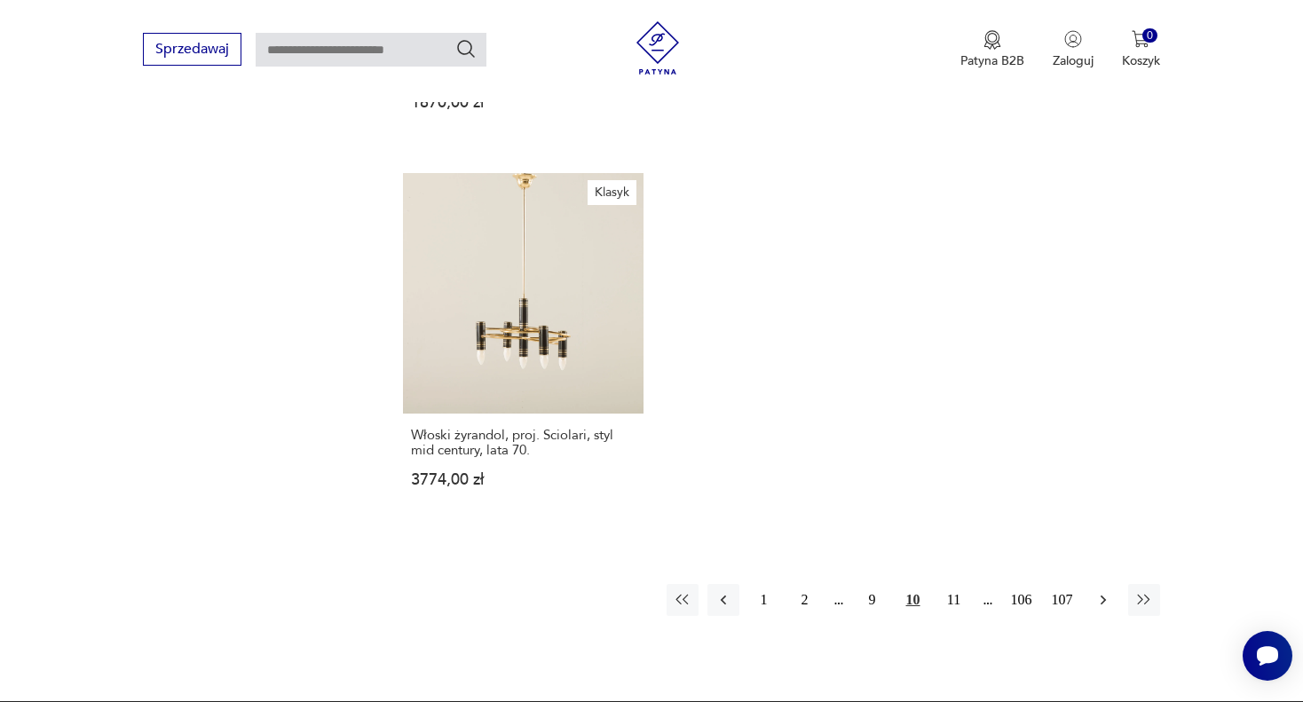
click at [1099, 595] on icon "button" at bounding box center [1101, 600] width 5 height 10
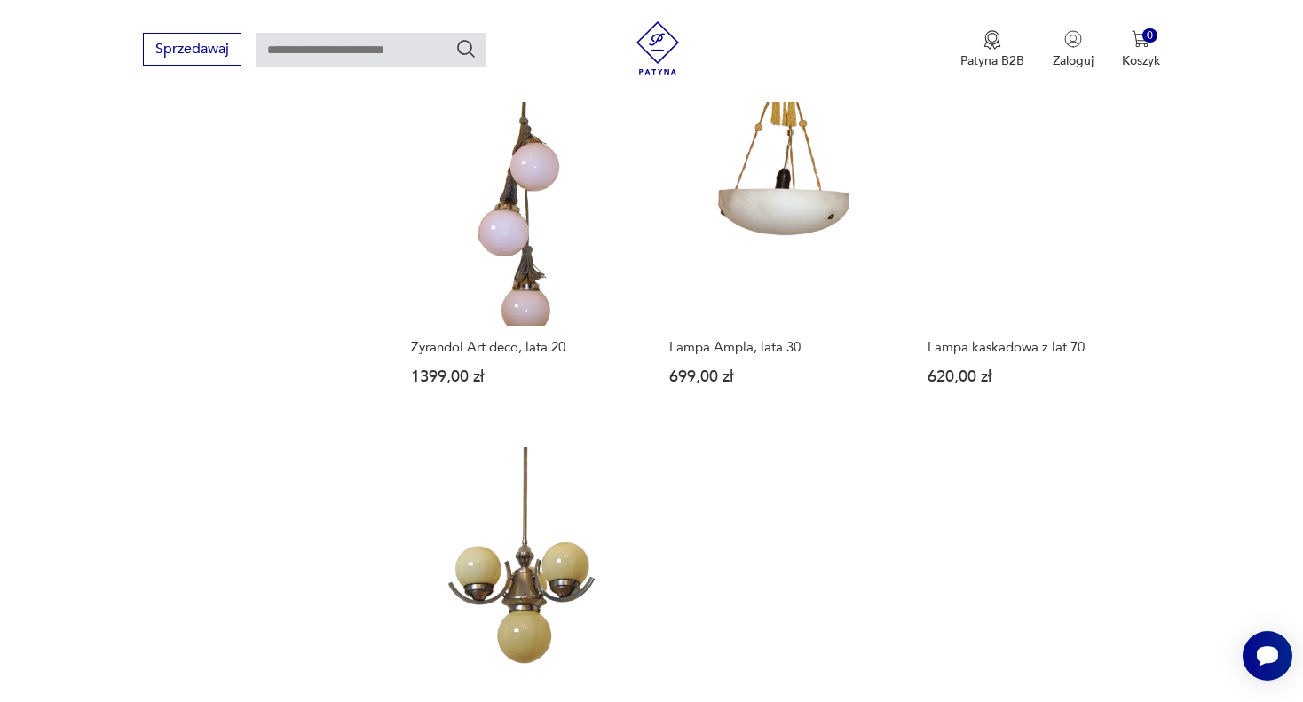
scroll to position [2547, 0]
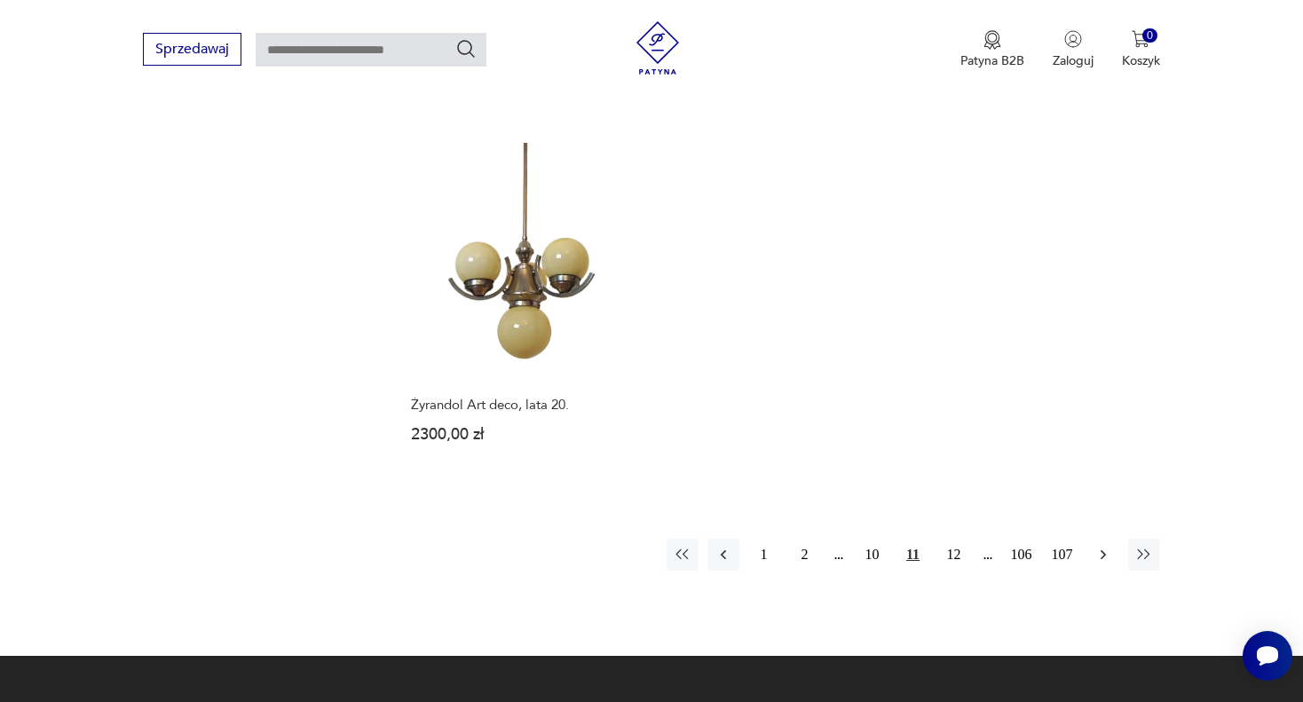
click at [1096, 539] on button "button" at bounding box center [1103, 555] width 32 height 32
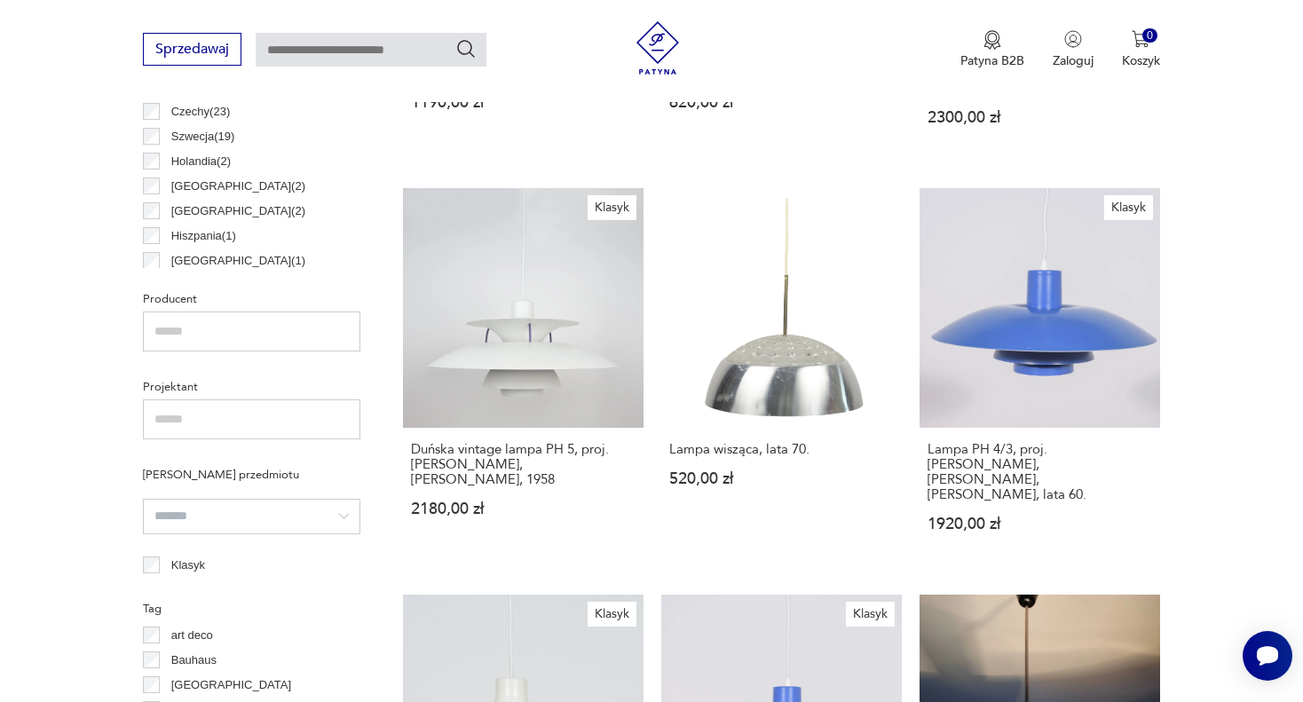
scroll to position [96, 0]
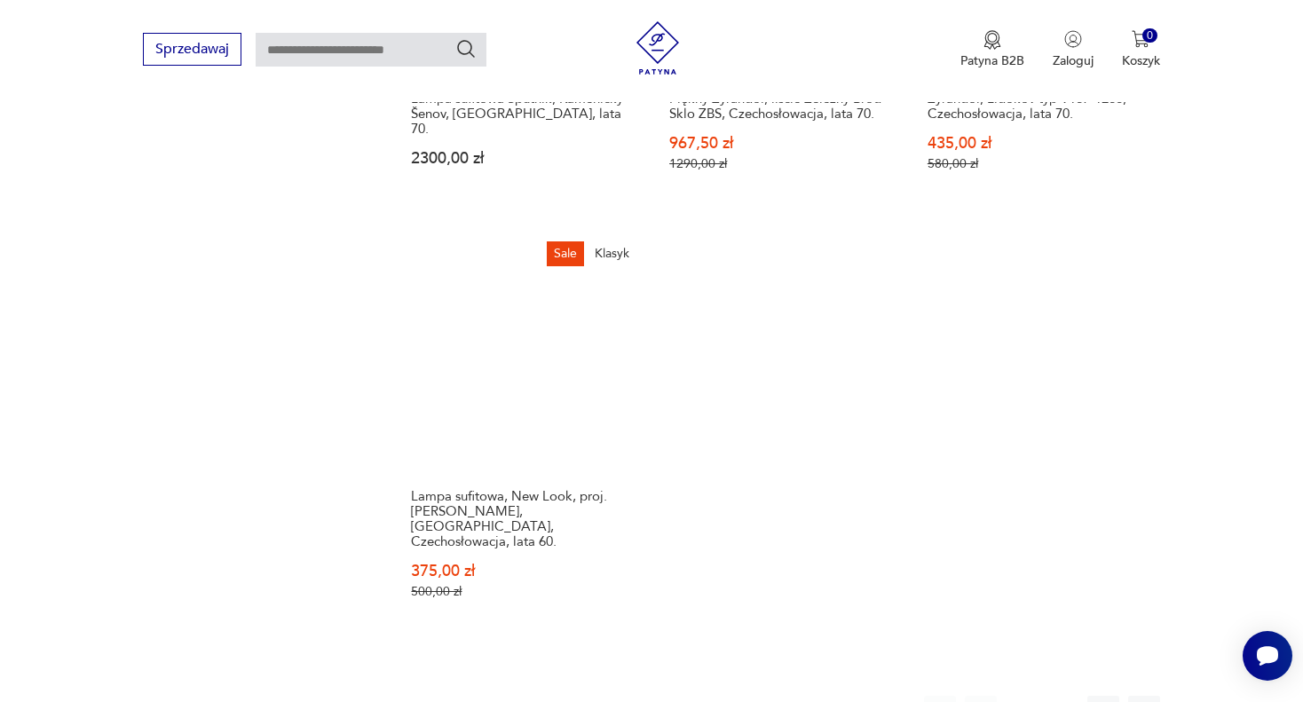
scroll to position [2813, 0]
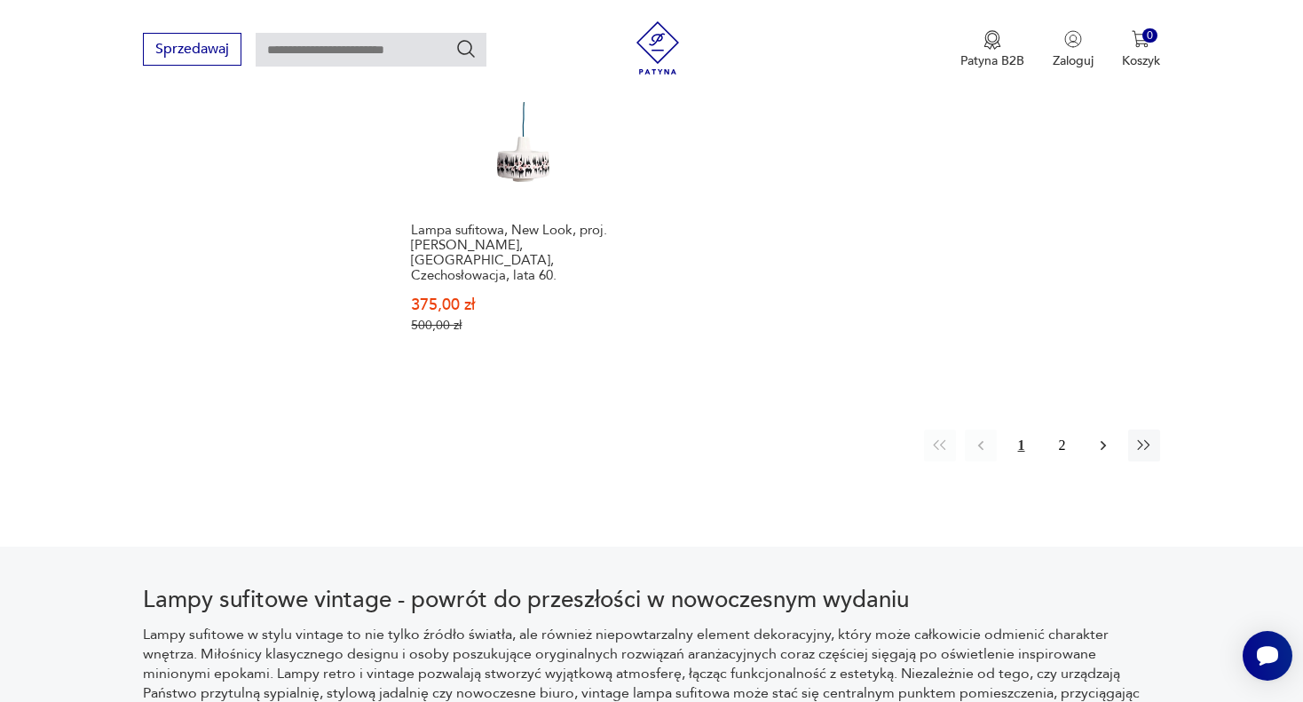
click at [1091, 429] on button "button" at bounding box center [1103, 445] width 32 height 32
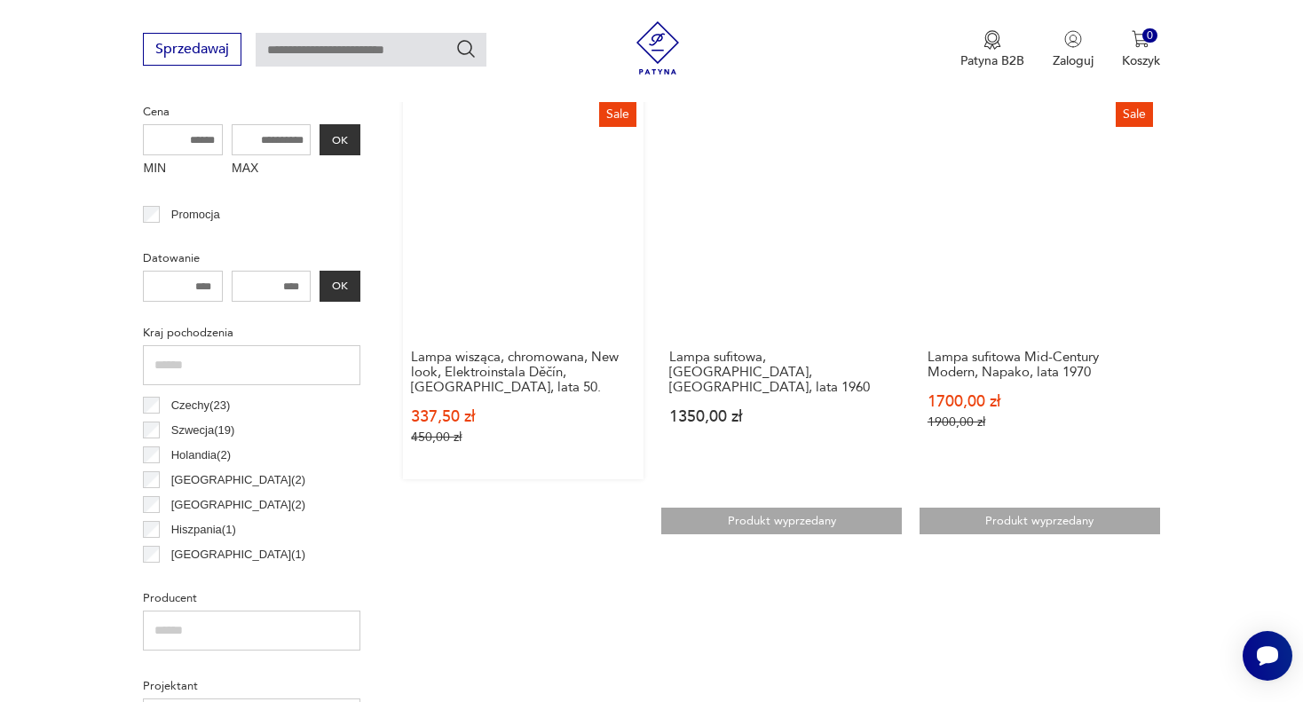
scroll to position [240, 0]
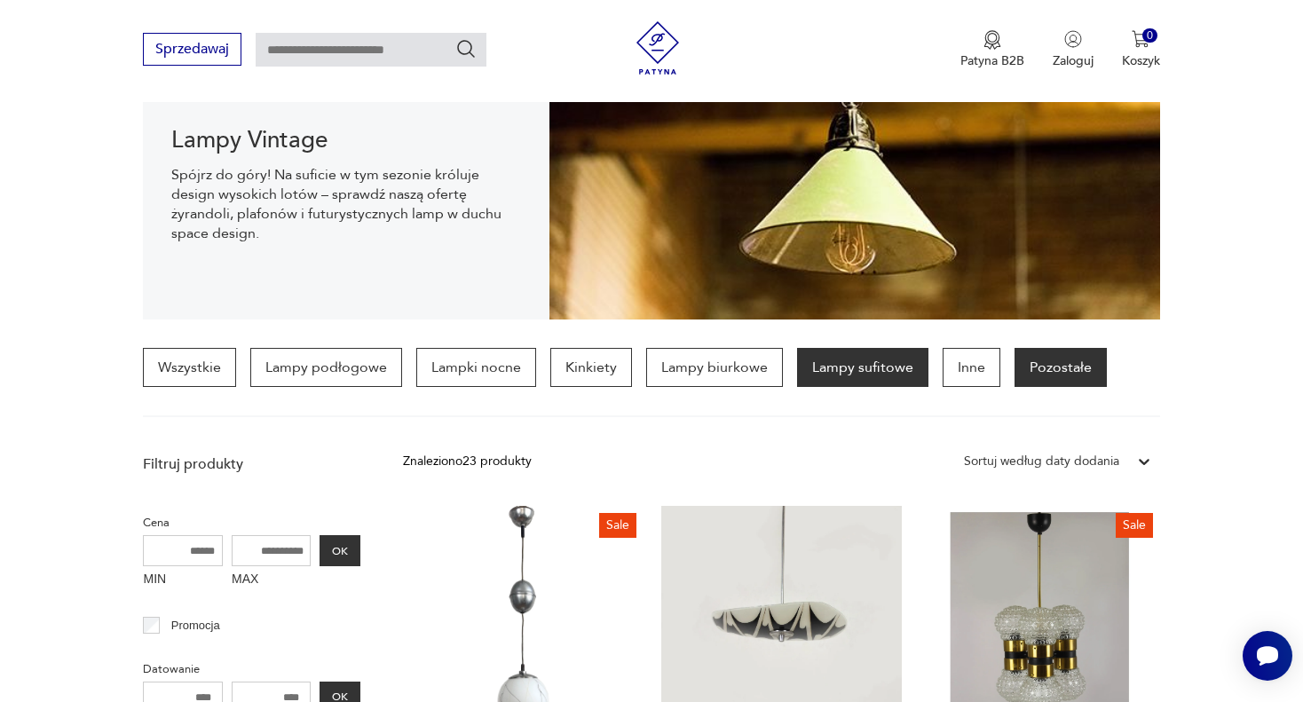
click at [1043, 372] on p "Pozostałe" at bounding box center [1060, 367] width 92 height 39
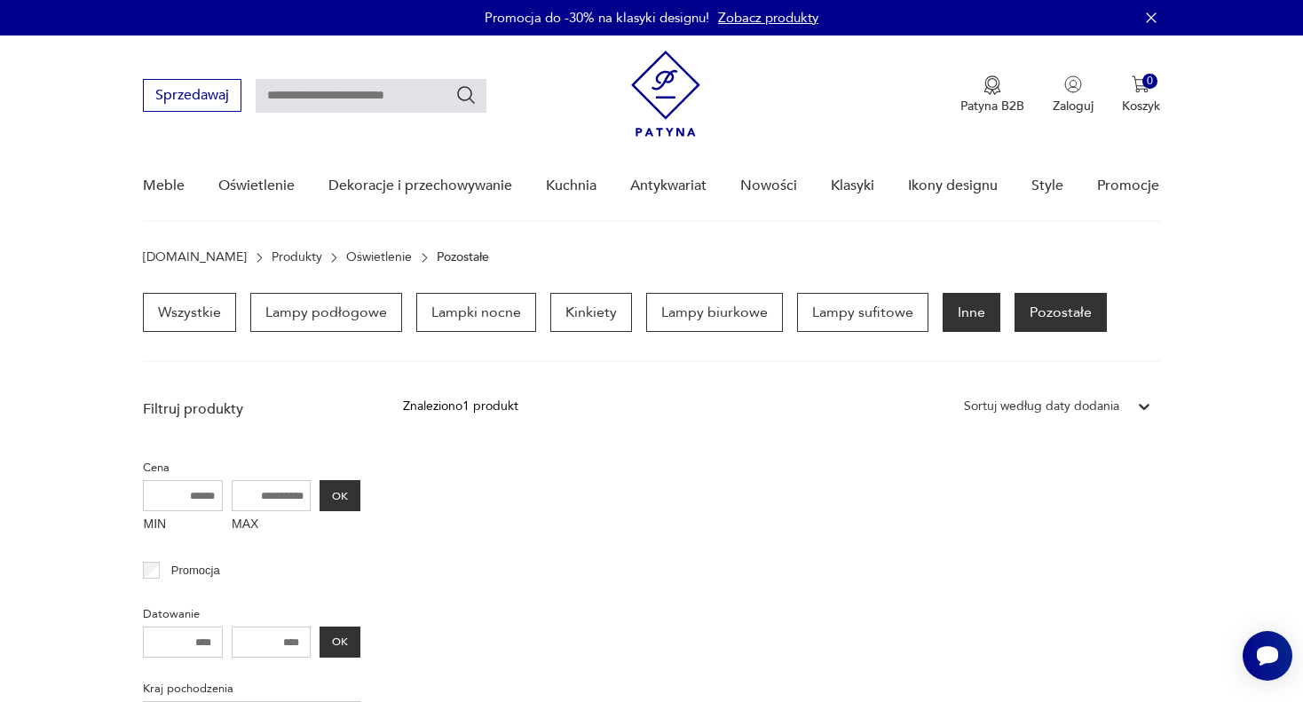
click at [981, 321] on p "Inne" at bounding box center [971, 312] width 58 height 39
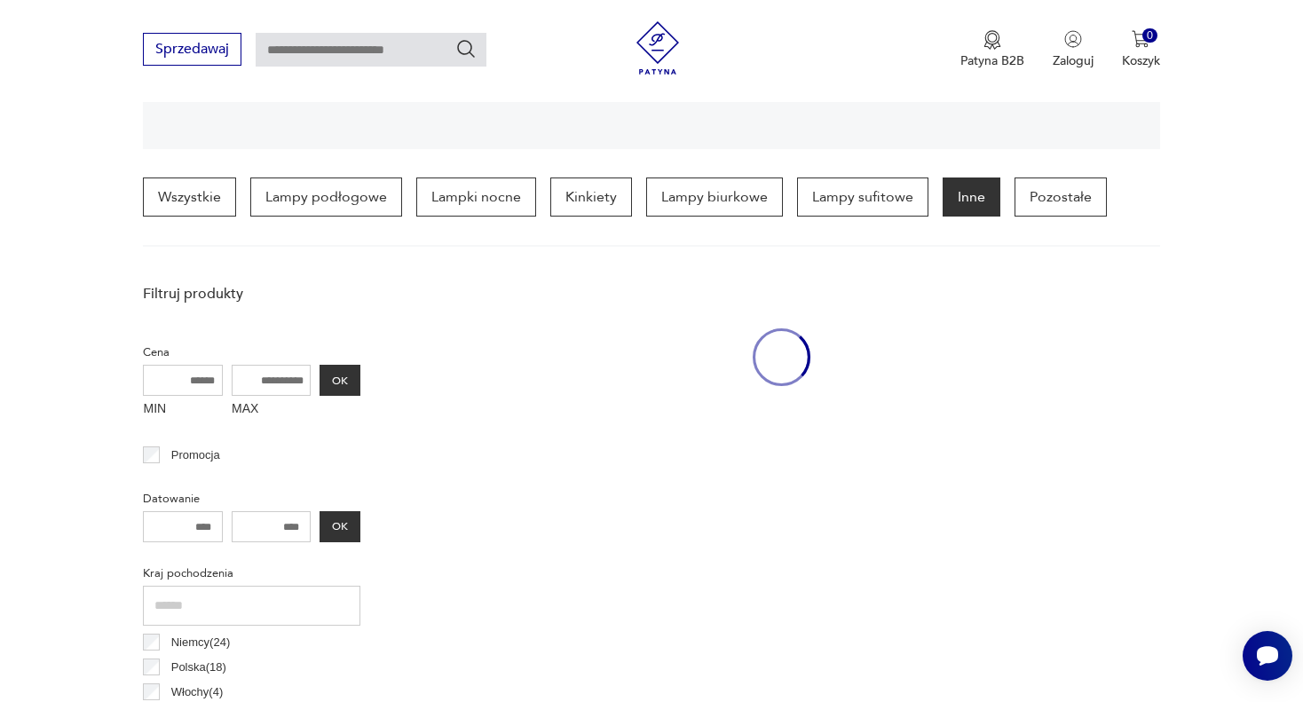
scroll to position [417, 0]
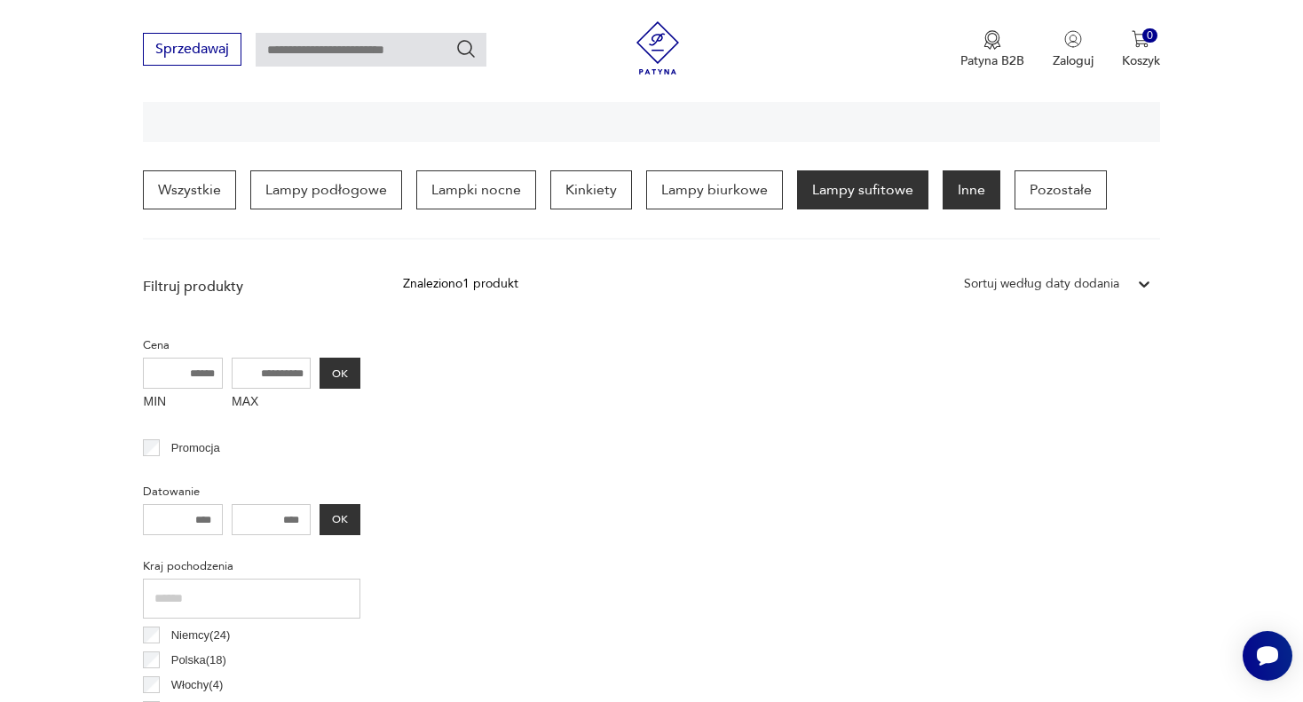
click at [829, 193] on p "Lampy sufitowe" at bounding box center [862, 189] width 131 height 39
